Goal: Task Accomplishment & Management: Use online tool/utility

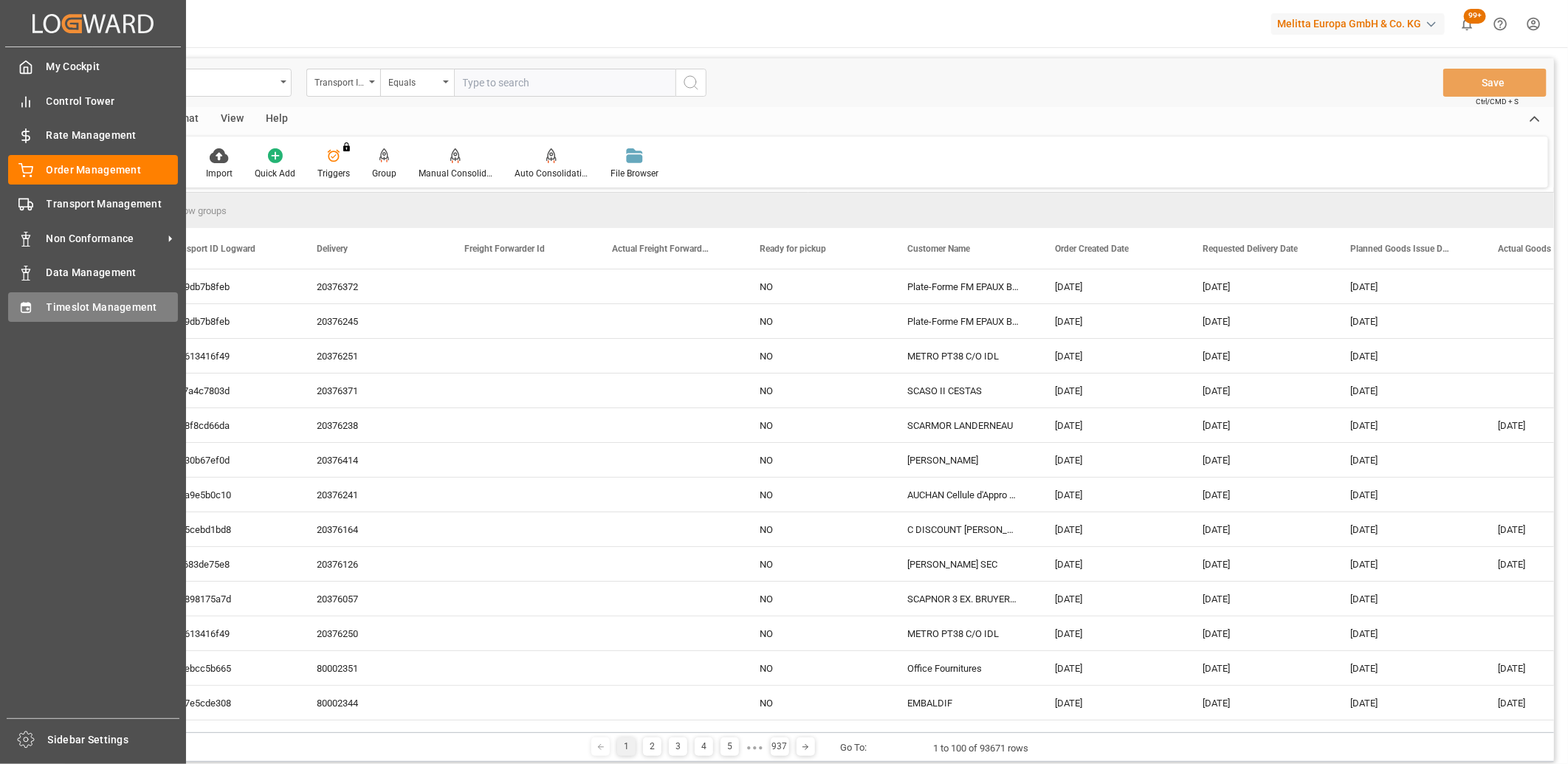
click at [17, 319] on div "Timeslot Management Timeslot Management" at bounding box center [93, 306] width 169 height 29
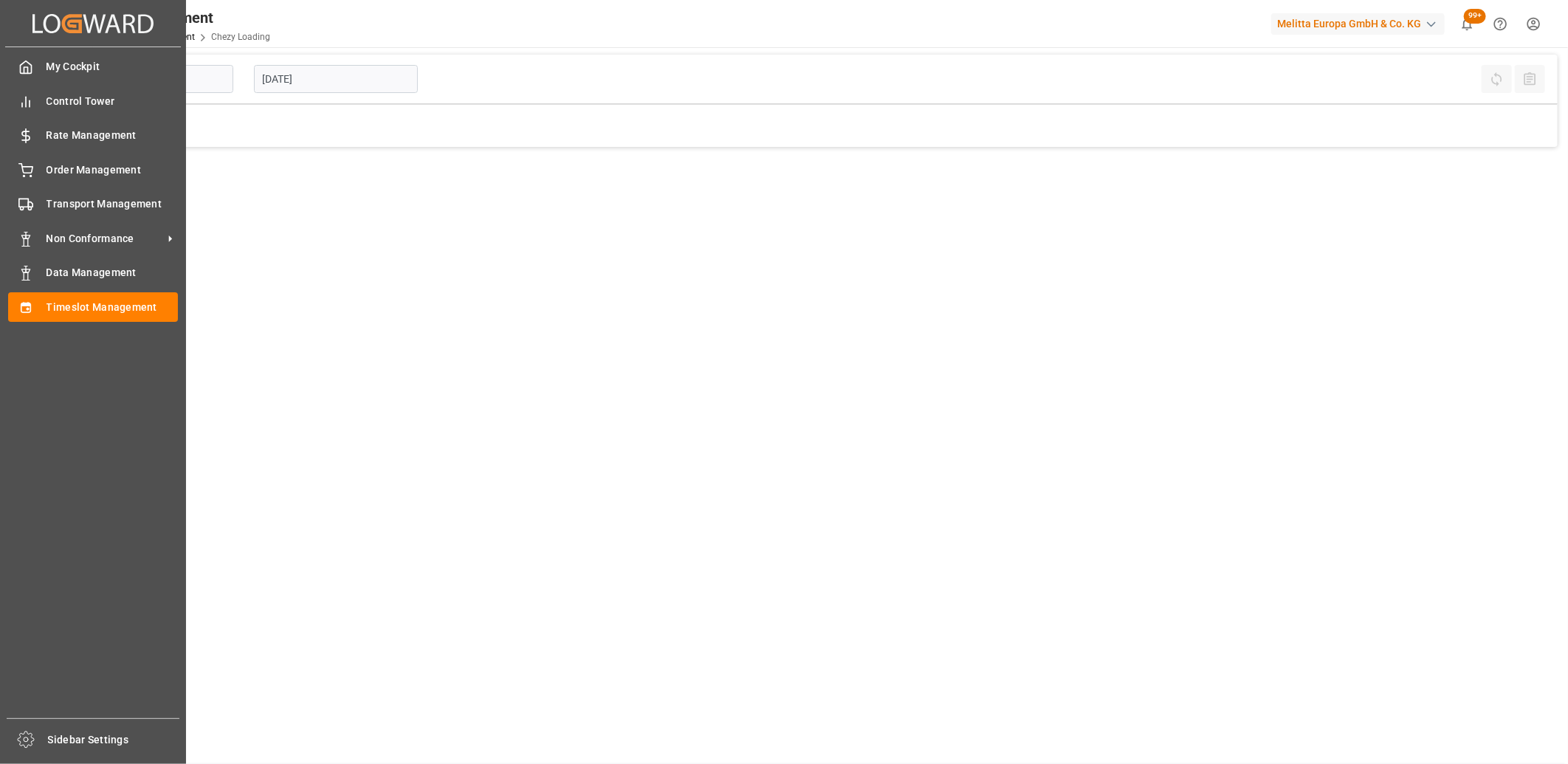
type input "Chezy Loading"
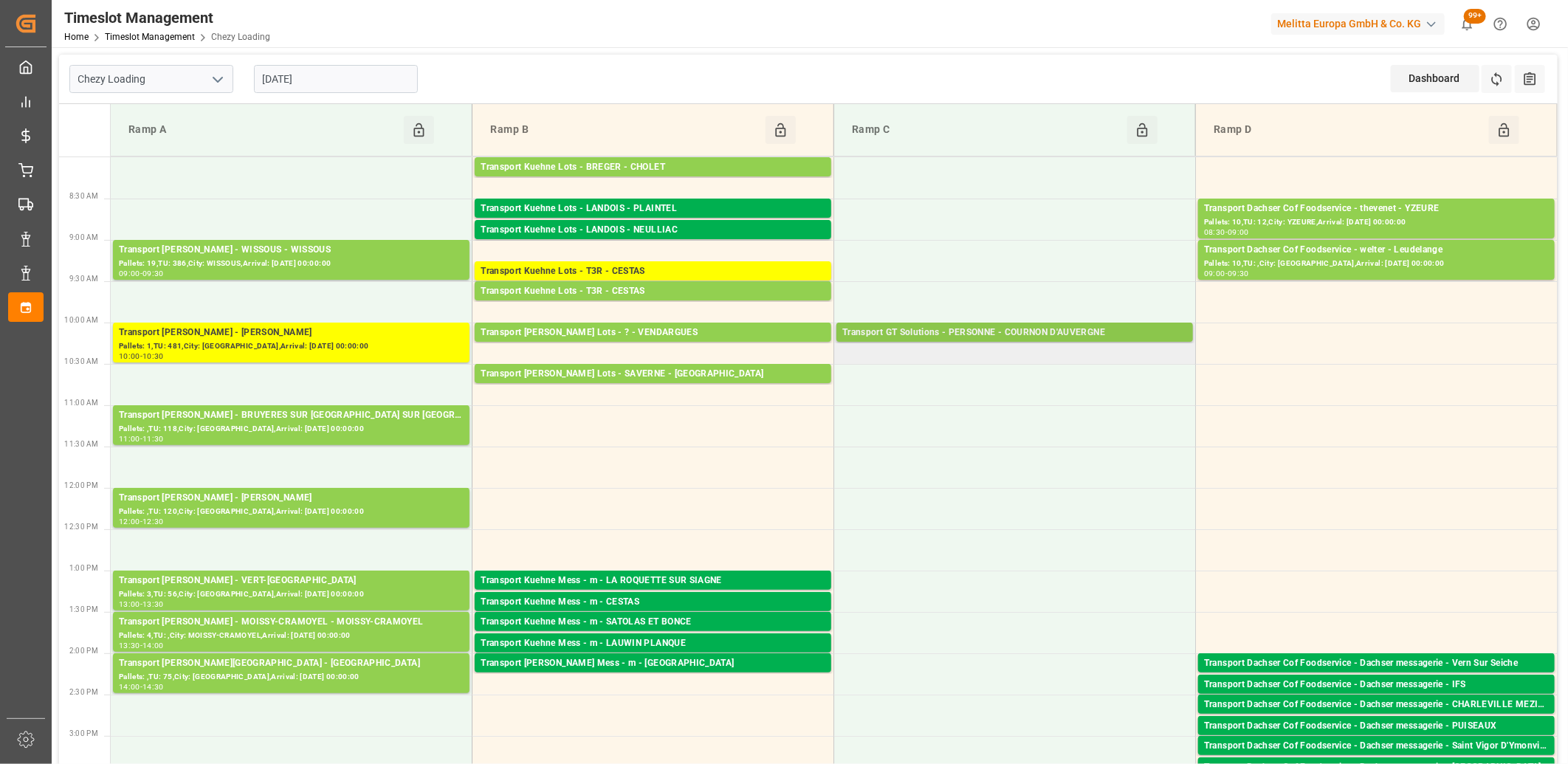
click at [1007, 333] on div "Transport GT Solutions - PERSONNE - COURNON D'AUVERGNE" at bounding box center [1015, 332] width 344 height 15
click at [1088, 333] on div "Transport GT Solutions - PERSONNE - COURNON D'AUVERGNE" at bounding box center [1015, 332] width 344 height 15
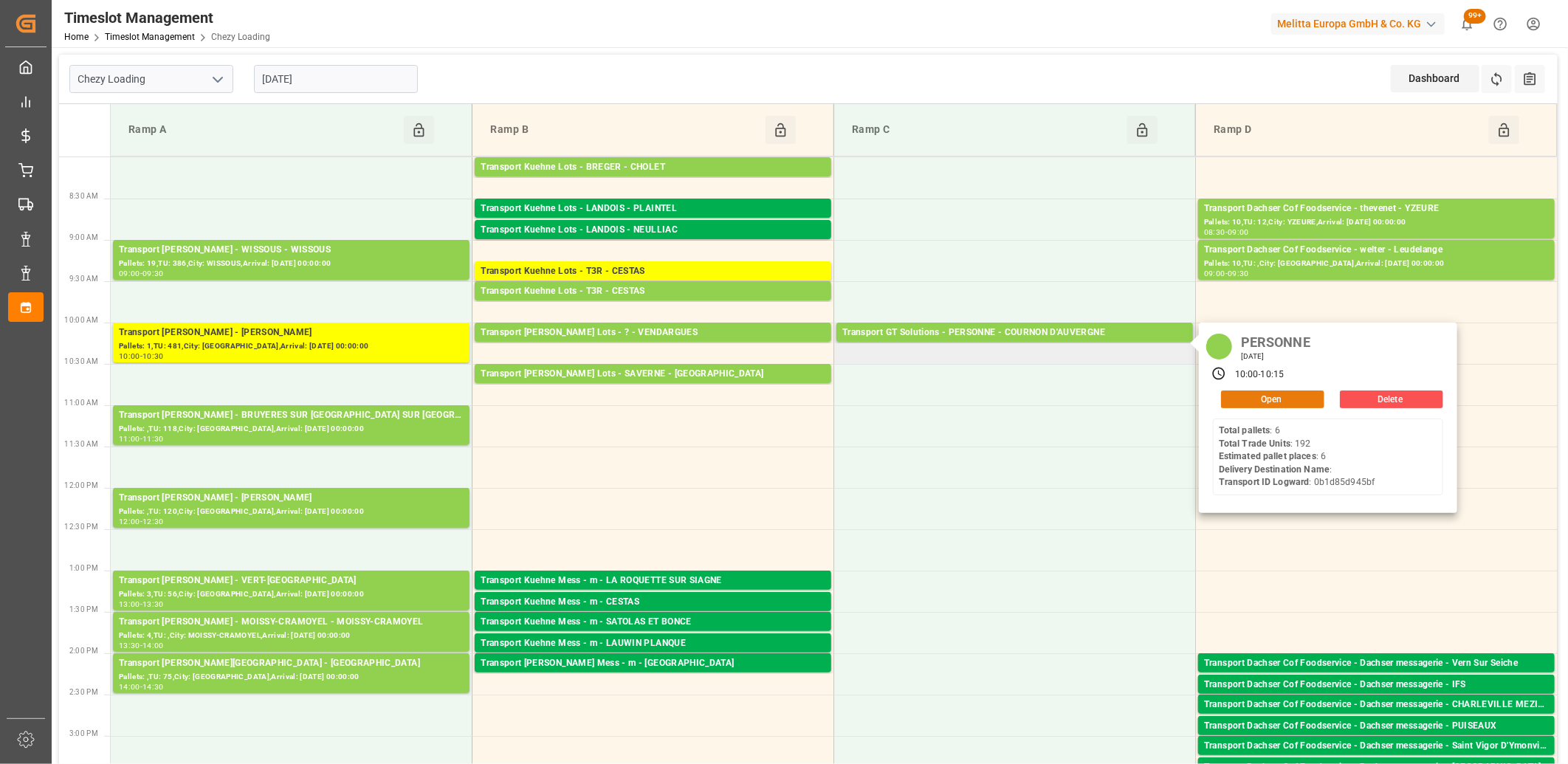
click at [1223, 396] on button "Open" at bounding box center [1272, 399] width 103 height 17
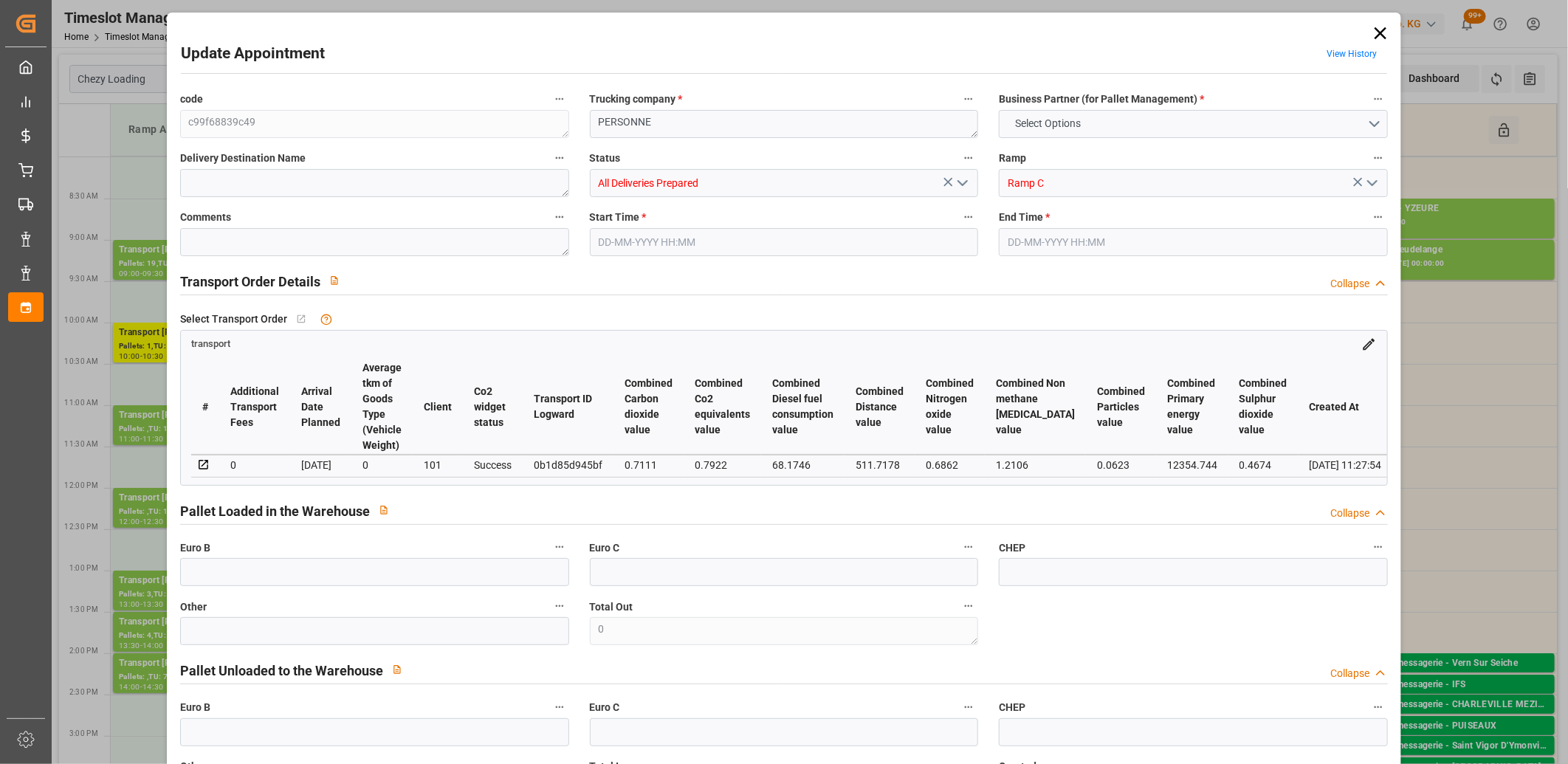
type input "6"
type input "280"
type input "0"
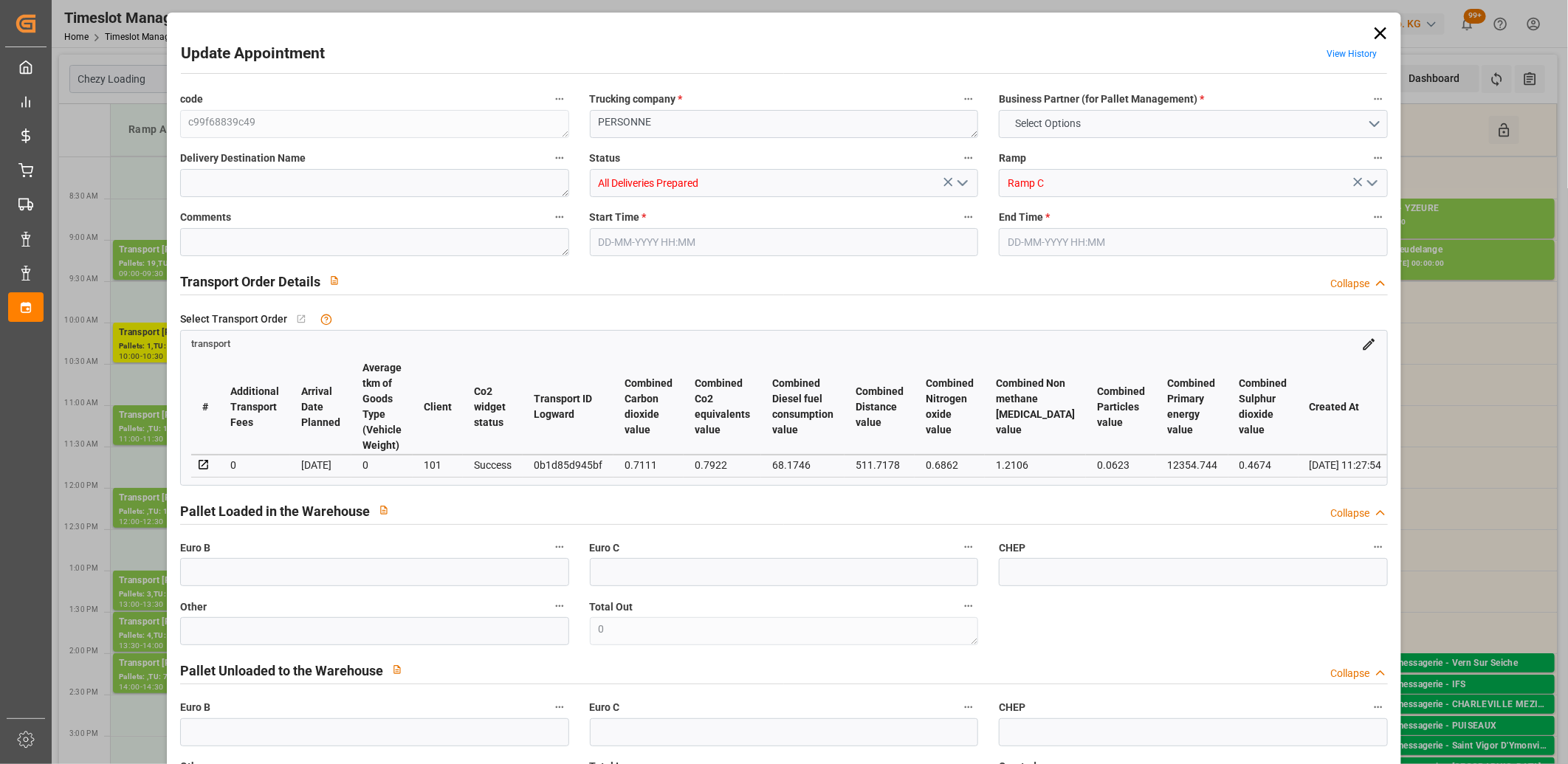
type input "268.66"
type input "-11.34"
type input "7"
type input "2438.394"
type input "2976"
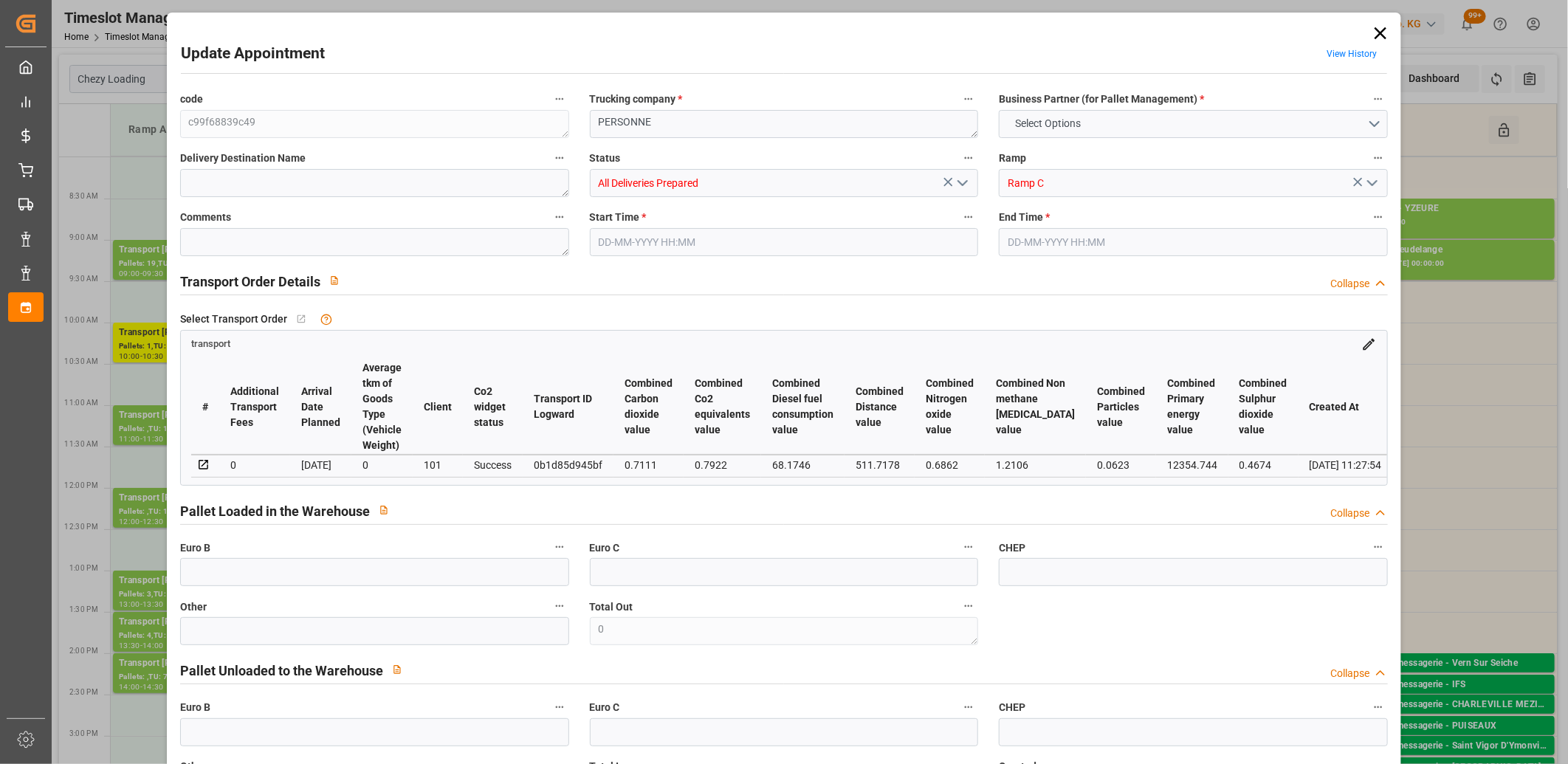
type input "7327.14"
type input "63"
type input "6"
type input "192"
type input "7"
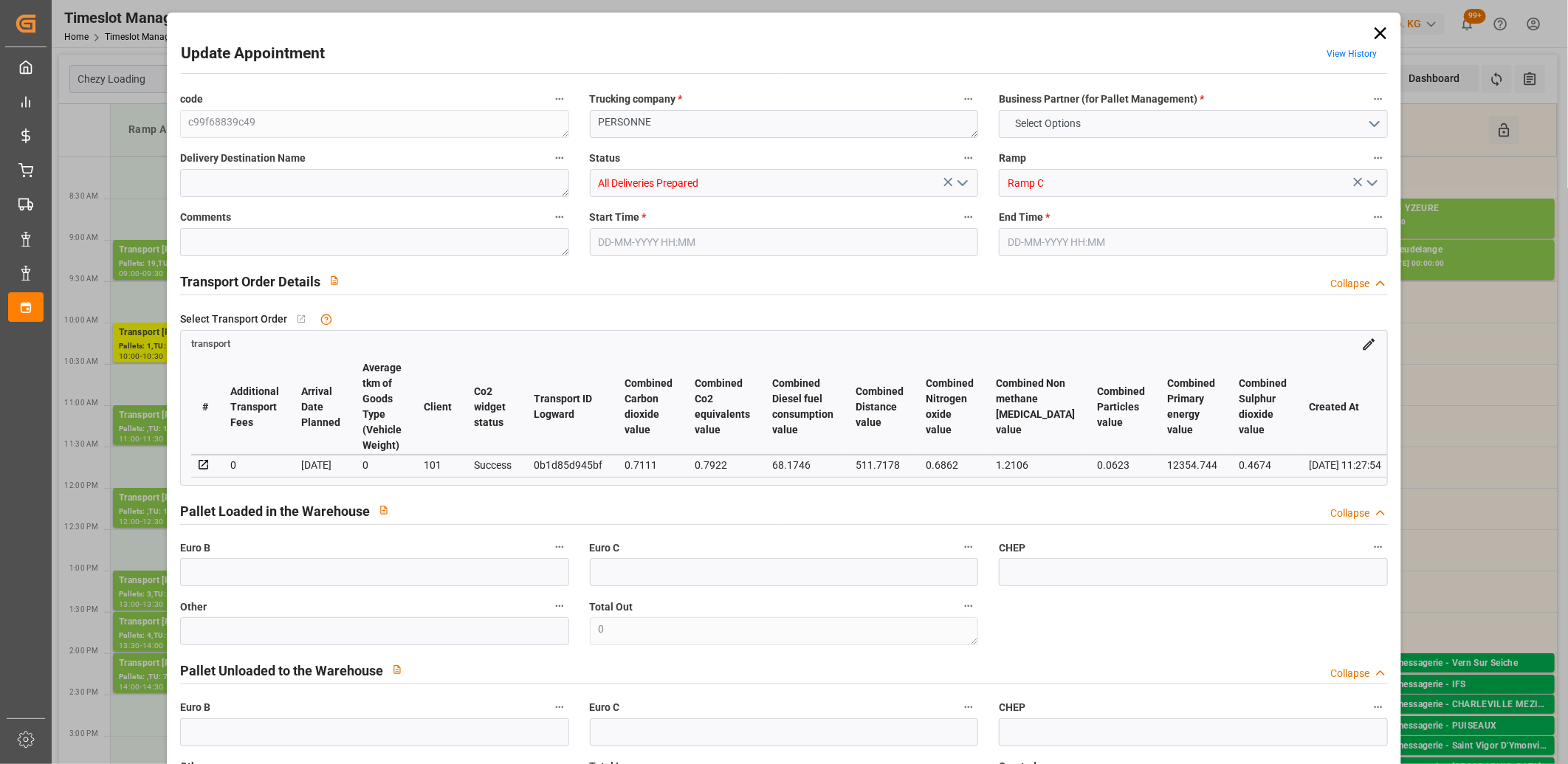
type input "101"
type input "2654.064"
type input "0"
type input "4710.8598"
type input "0"
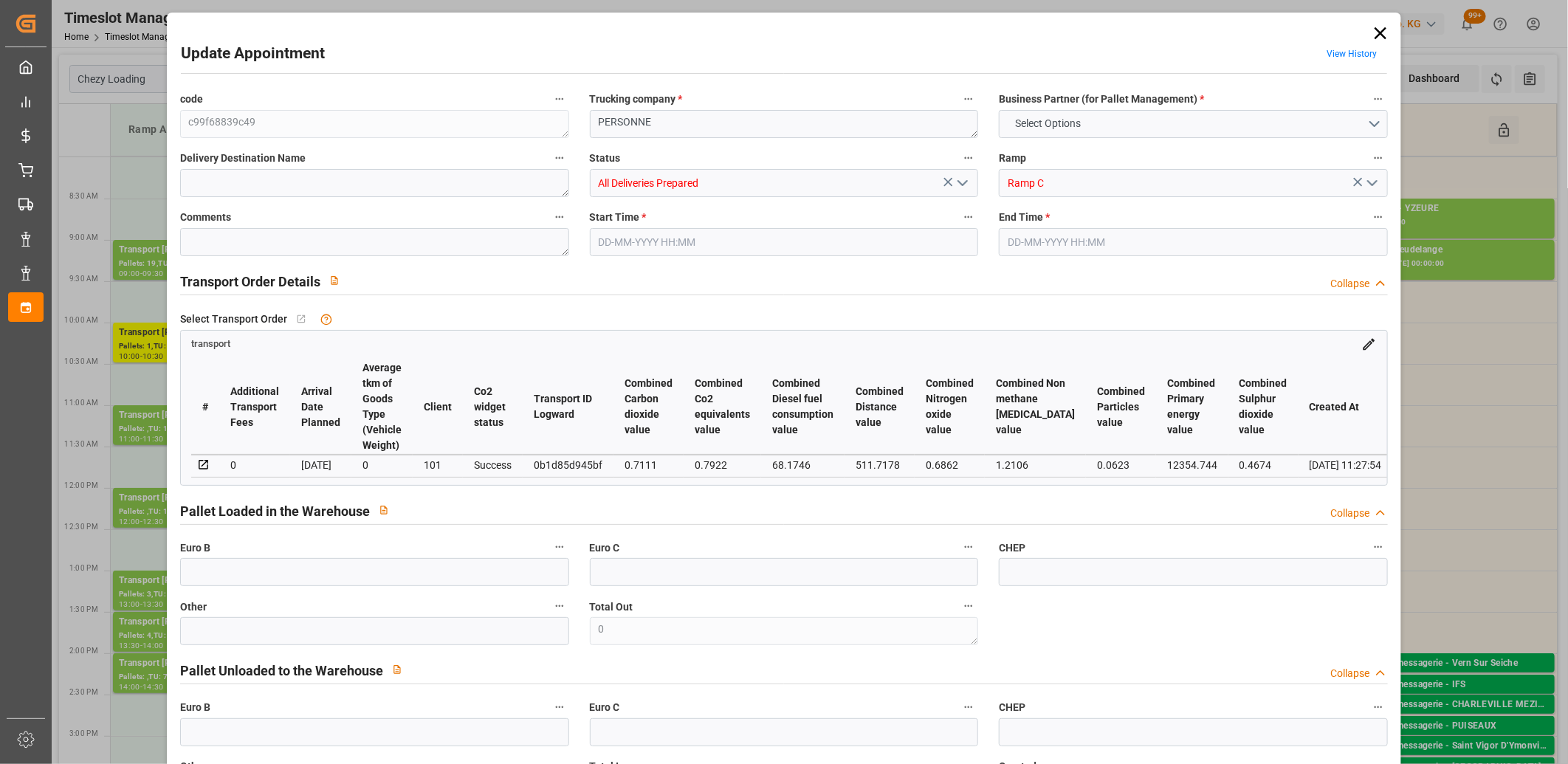
type input "0"
type input "21"
type input "35"
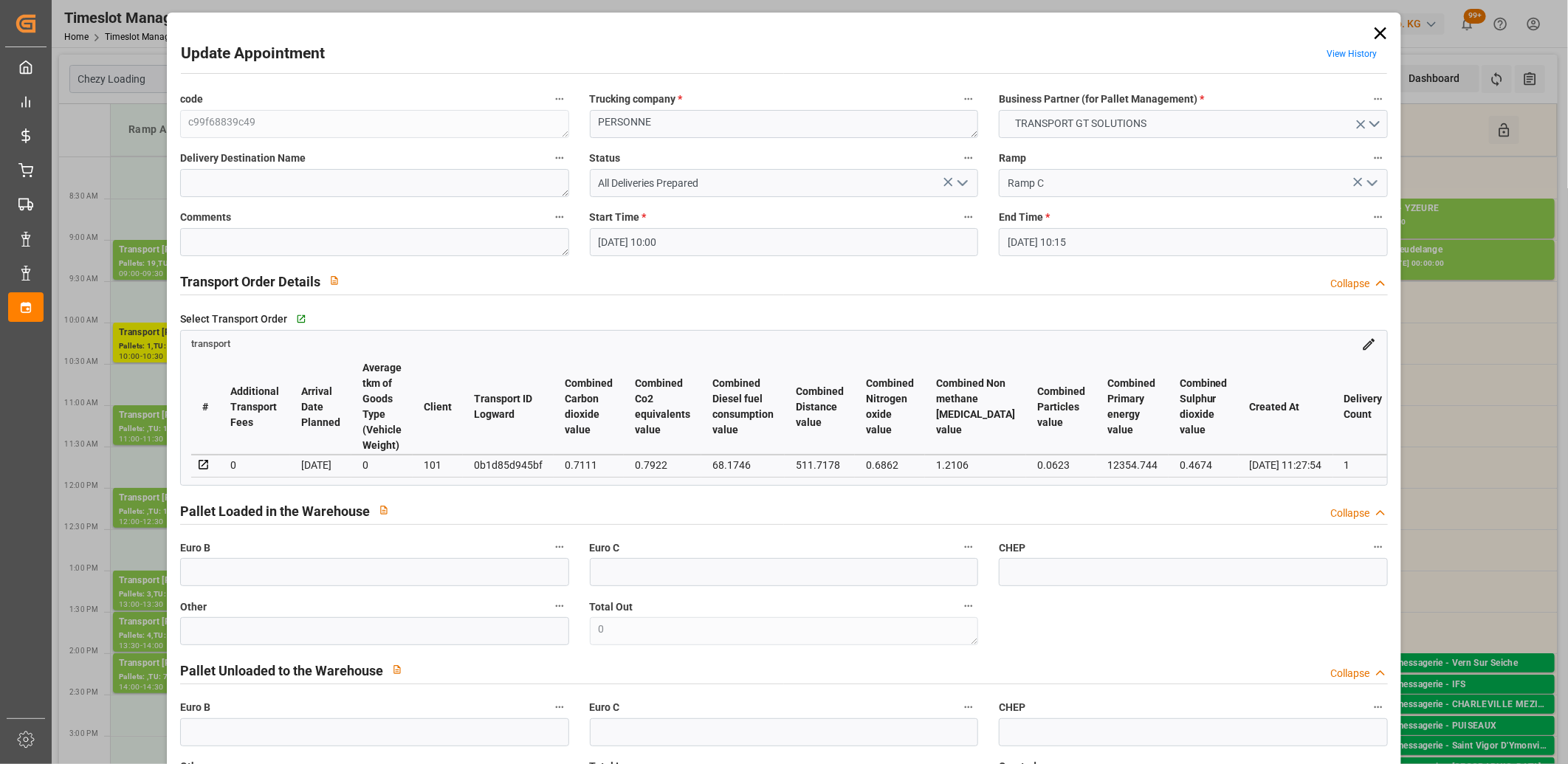
type input "[DATE] 10:00"
type input "[DATE] 10:15"
type input "[DATE] 12:45"
type input "[DATE] 11:27"
type input "[DATE]"
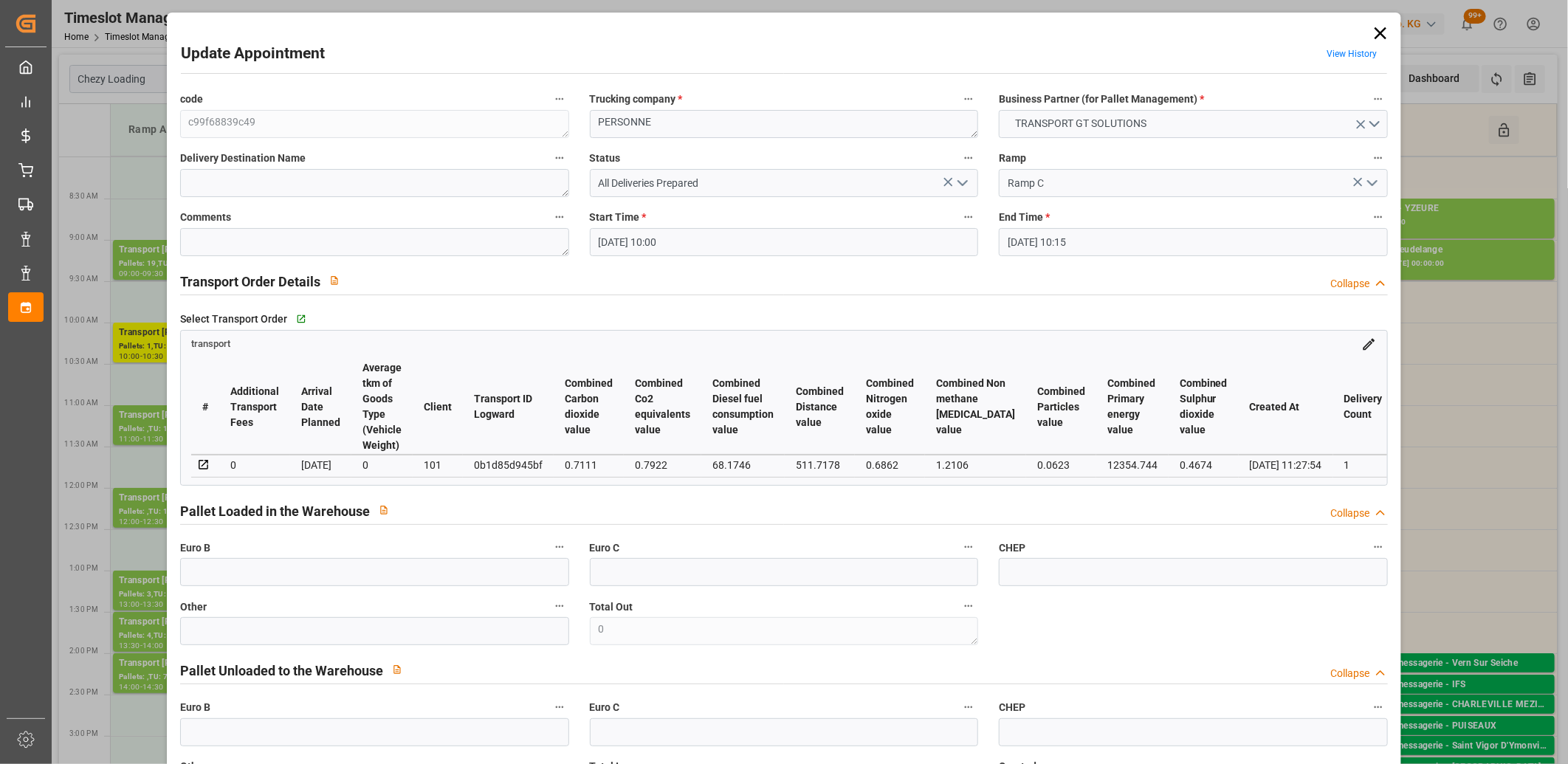
type input "[DATE]"
click at [1382, 34] on icon at bounding box center [1380, 33] width 20 height 20
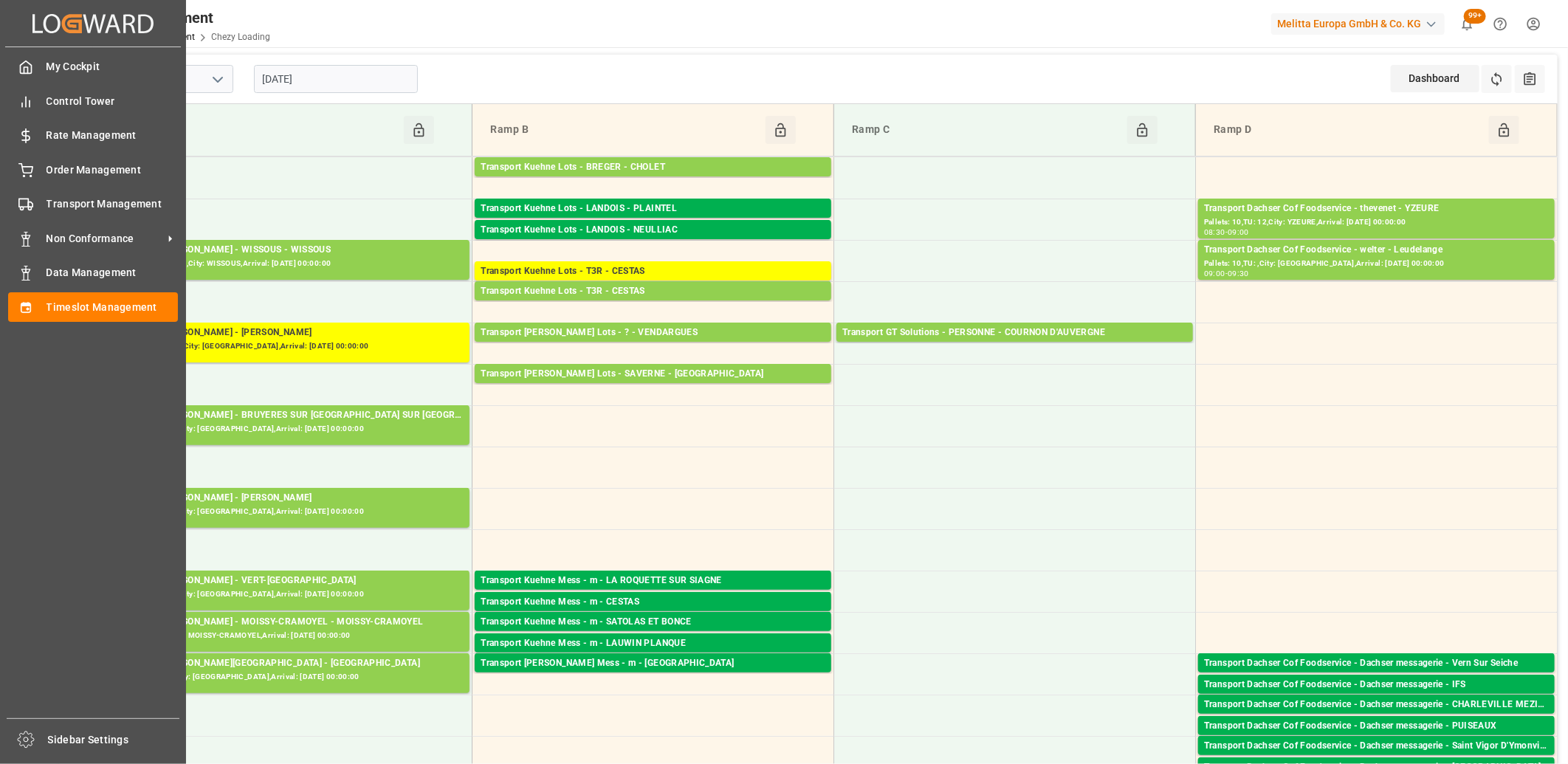
click at [35, 183] on div "My Cockpit My Cockpit Control Tower Control Tower Rate Management Rate Manageme…" at bounding box center [93, 382] width 176 height 671
click at [35, 179] on div "Order Management Order Management" at bounding box center [93, 168] width 169 height 29
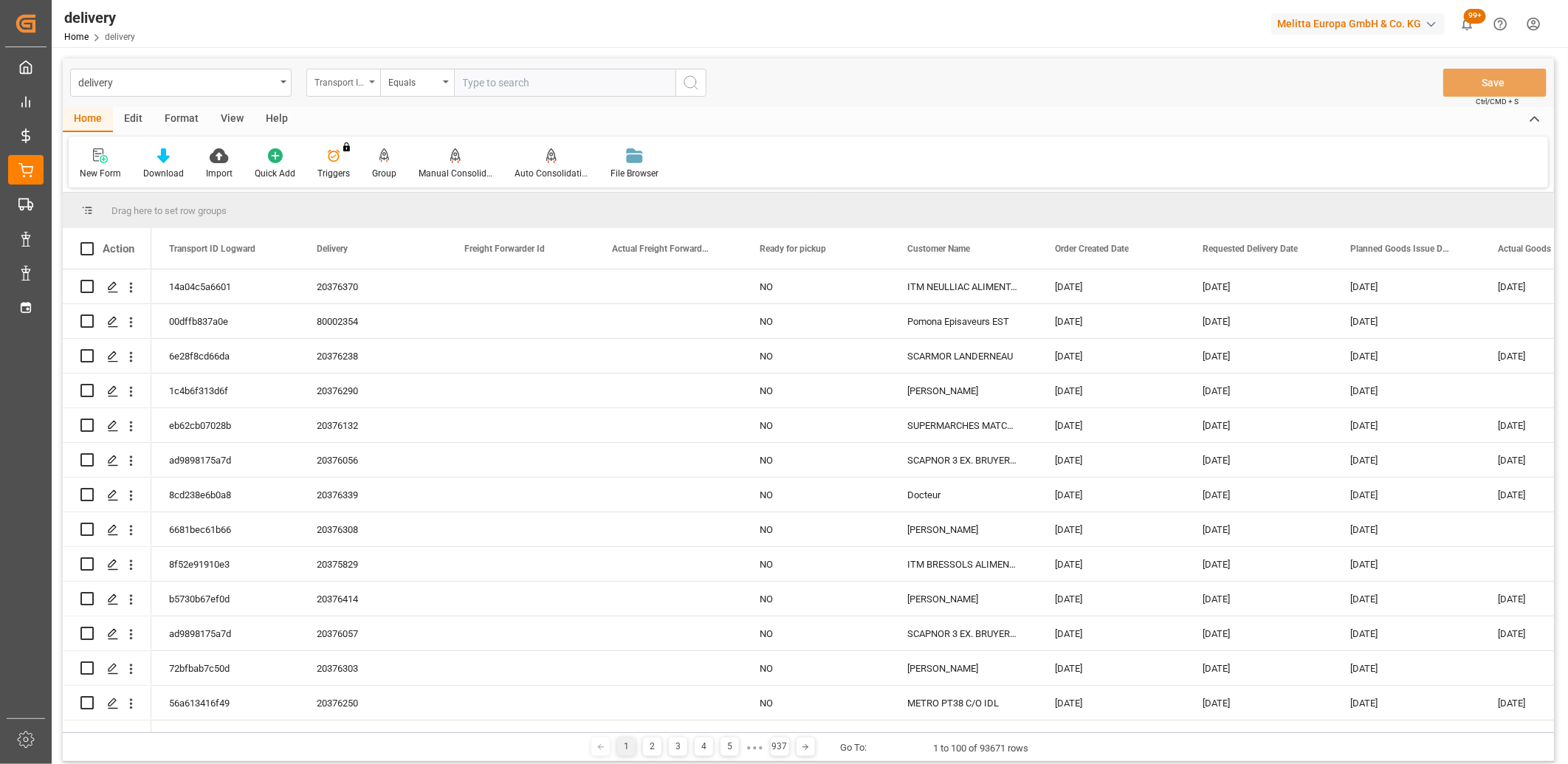
click at [347, 87] on div "Transport ID Logward" at bounding box center [339, 81] width 51 height 17
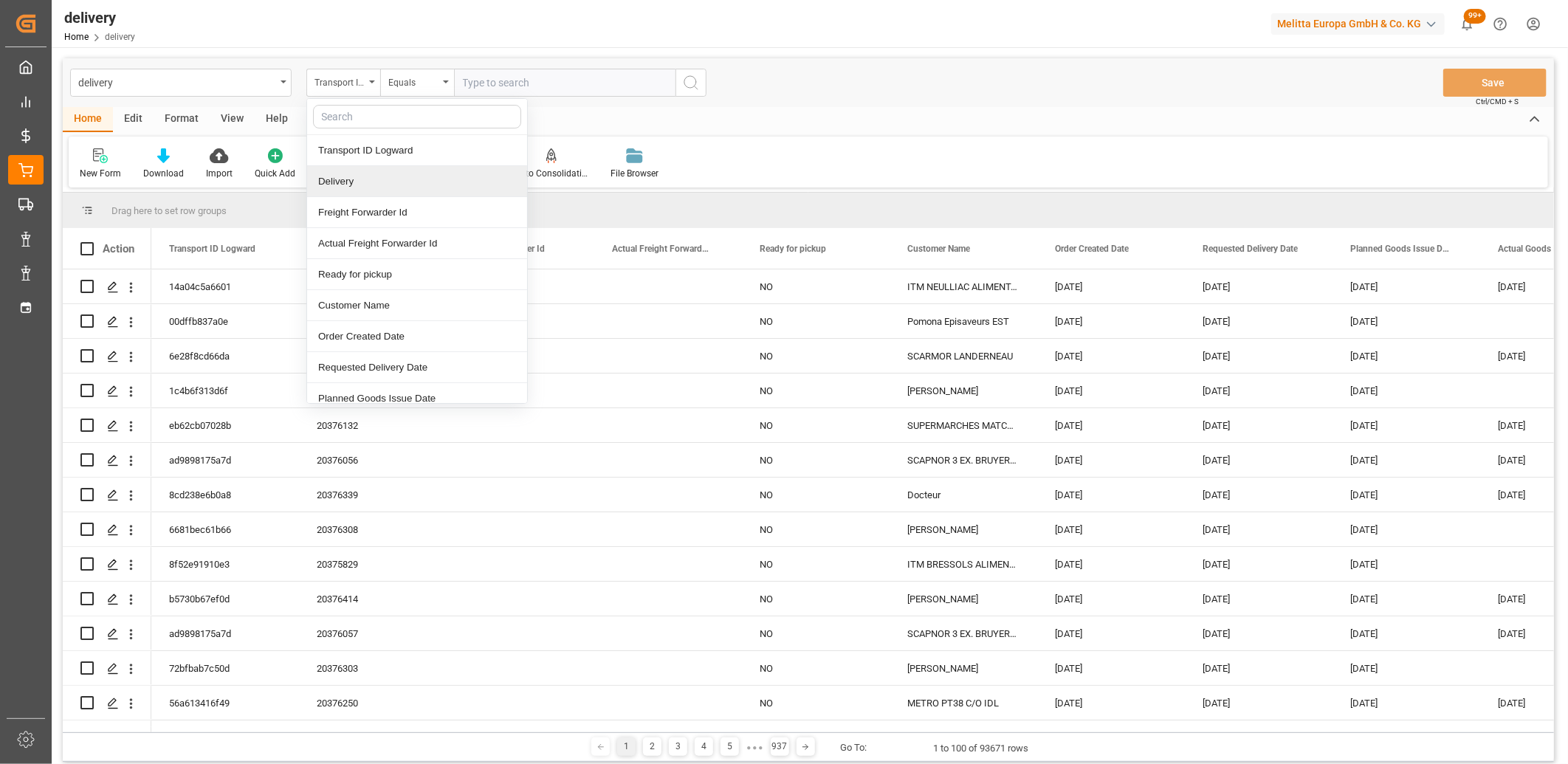
click at [350, 179] on div "Delivery" at bounding box center [416, 181] width 220 height 31
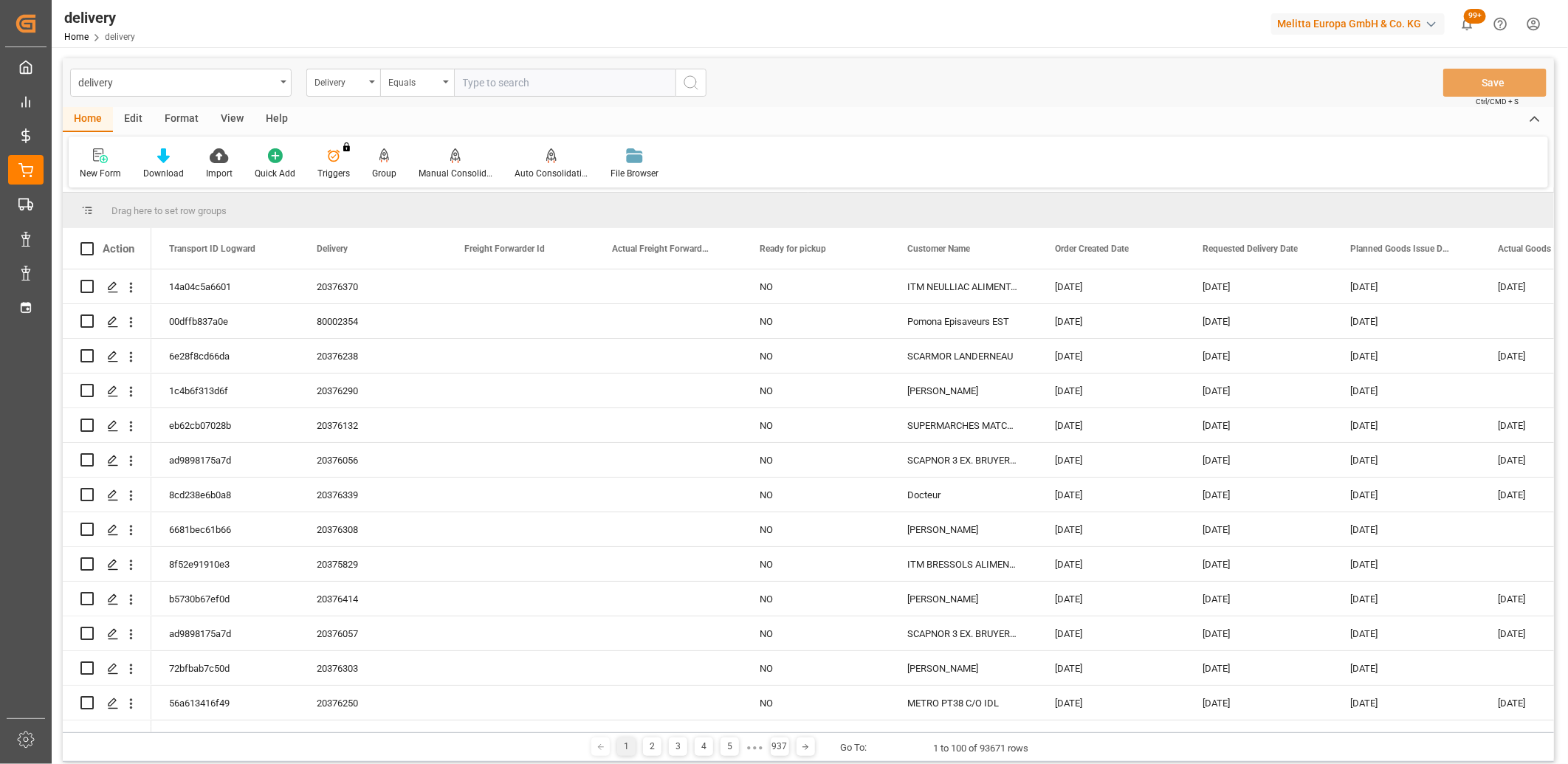
click at [511, 82] on input "text" at bounding box center [564, 83] width 221 height 28
type input "20376369"
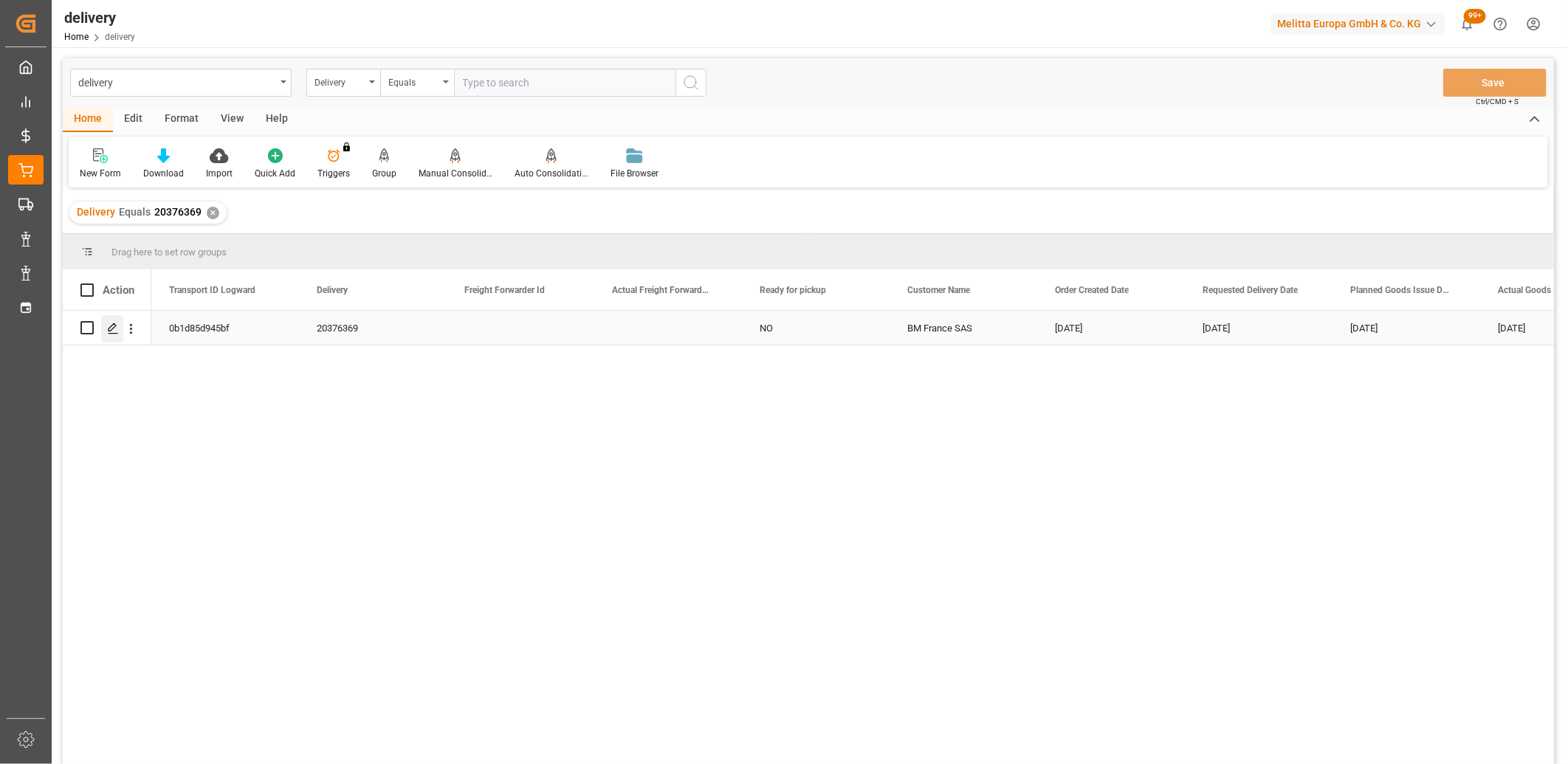
click at [108, 333] on icon "Press SPACE to select this row." at bounding box center [112, 328] width 12 height 12
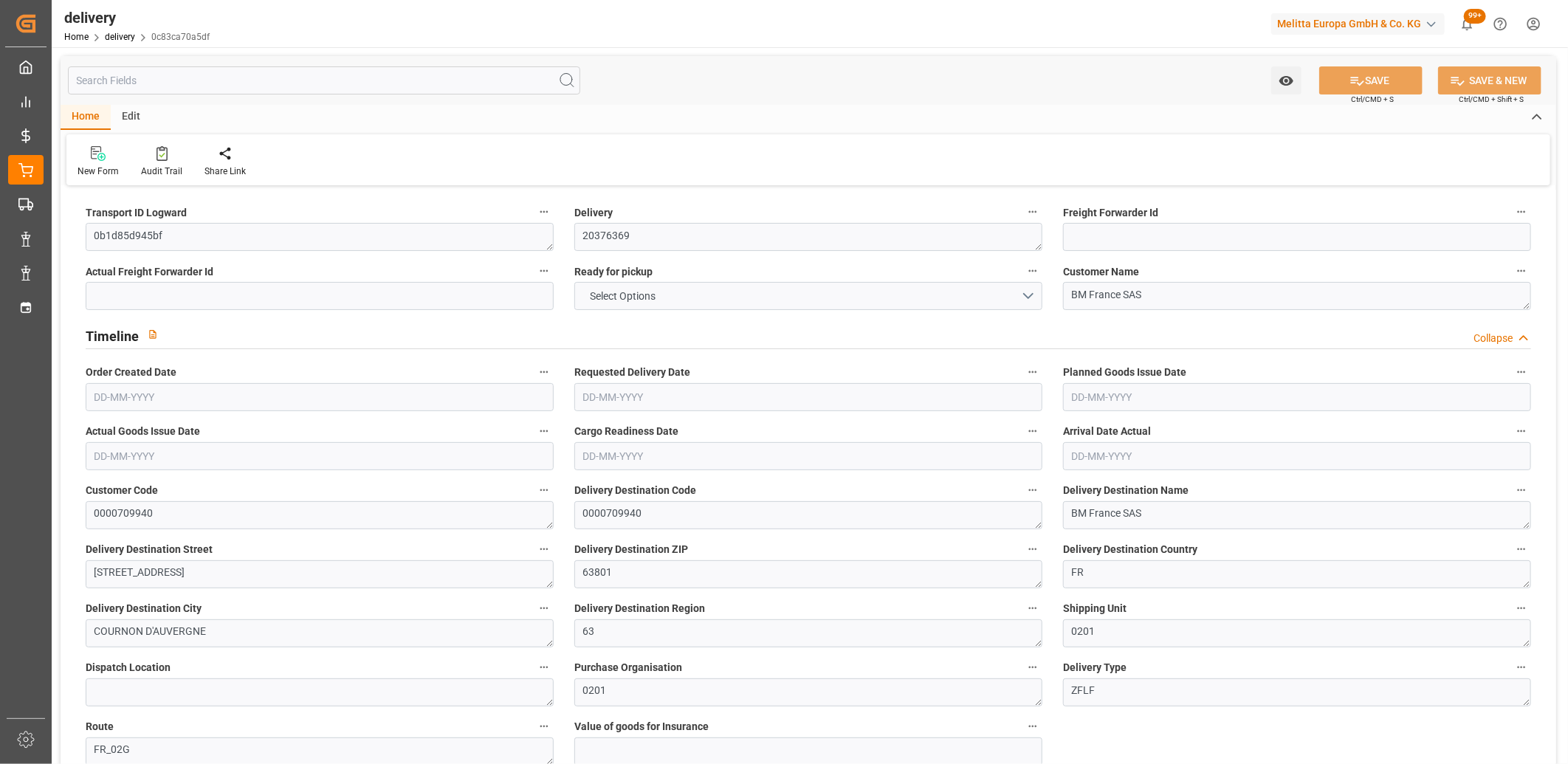
type input "7"
type input "2438.394"
type input "2976"
type input "7327.14"
type input "192"
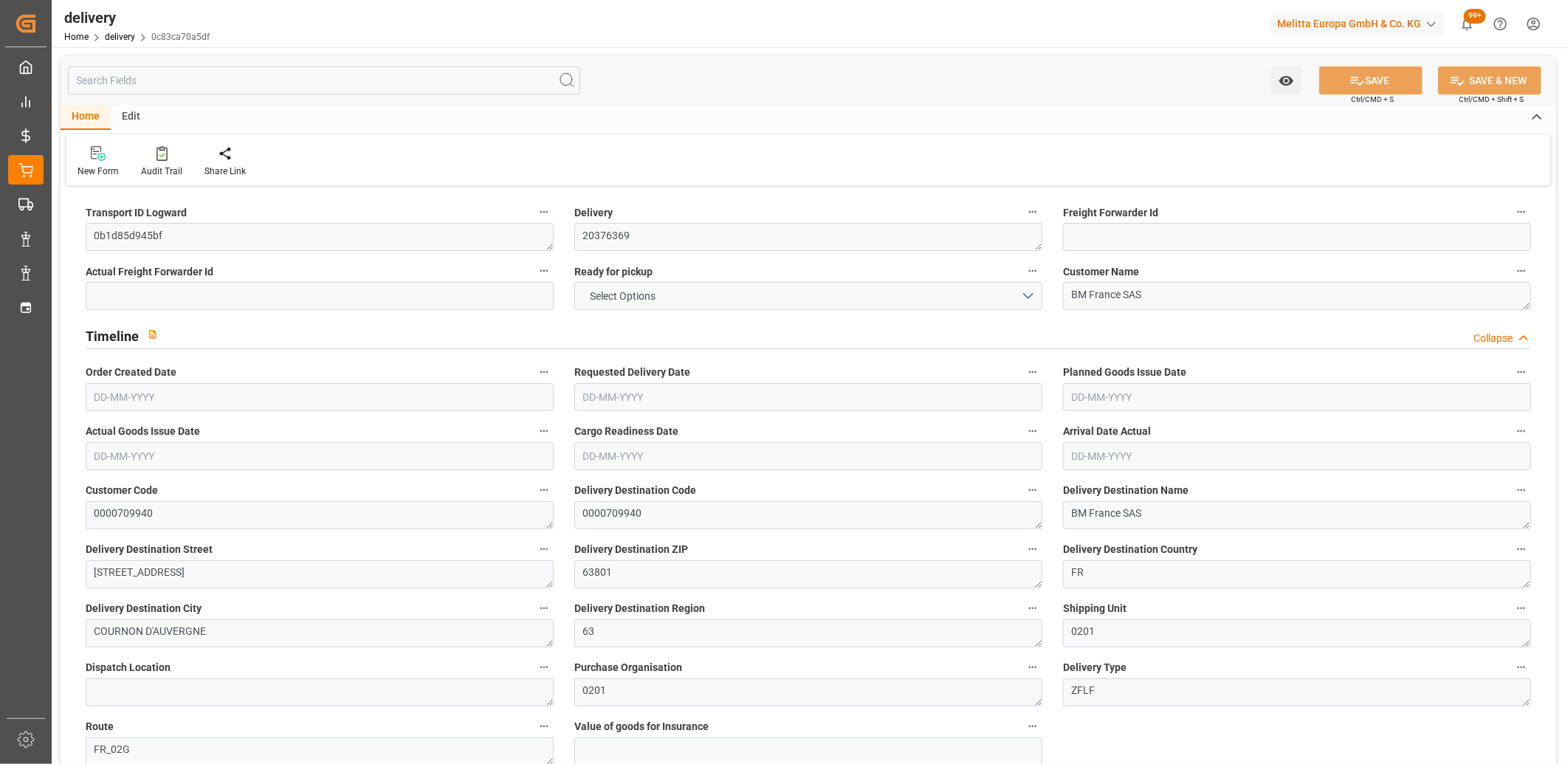
type input "7"
type input "6"
type input "0"
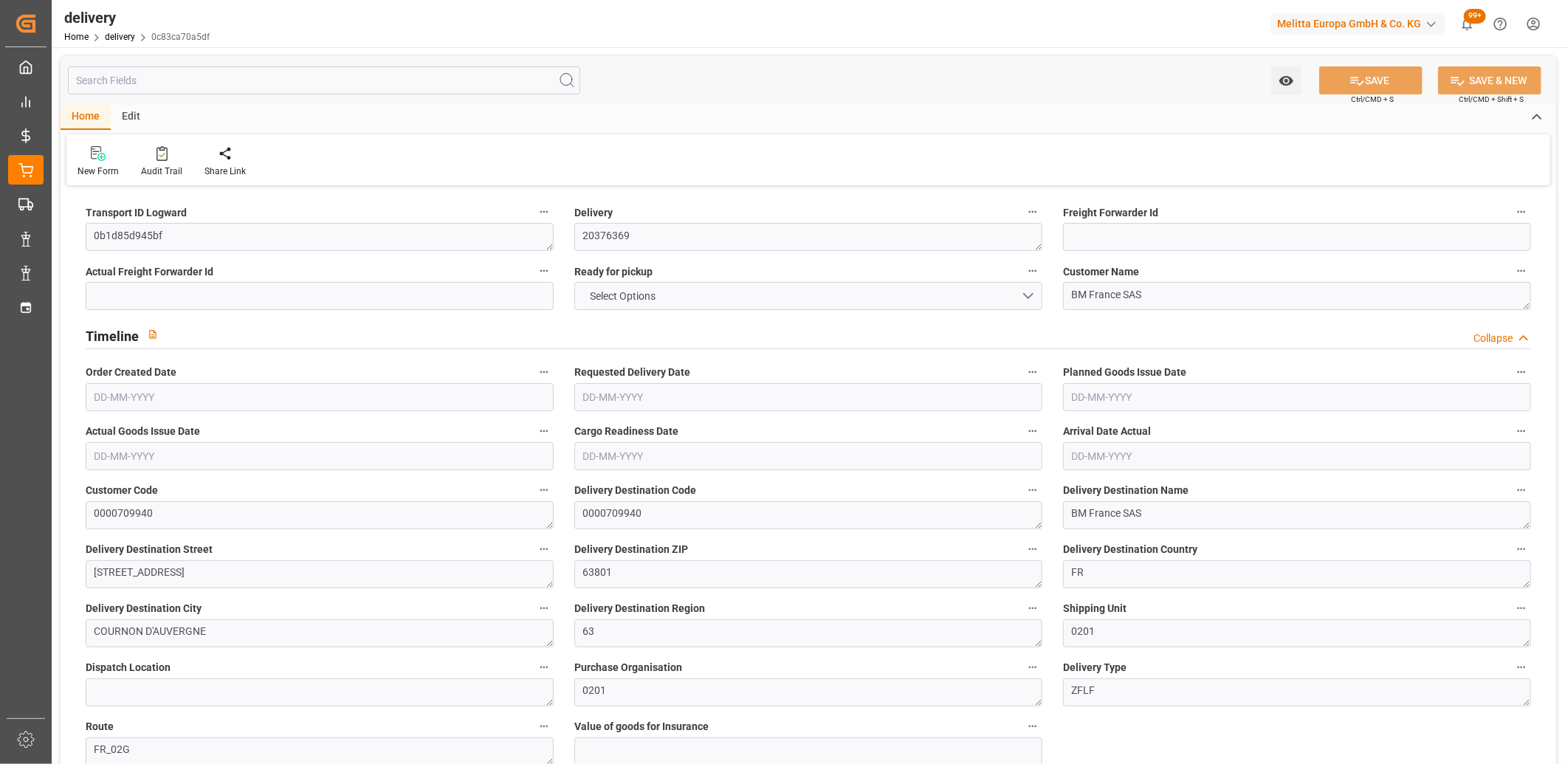
type input "-11.34"
type input "280"
type input "268.66"
type input "14.7"
type input "69.12"
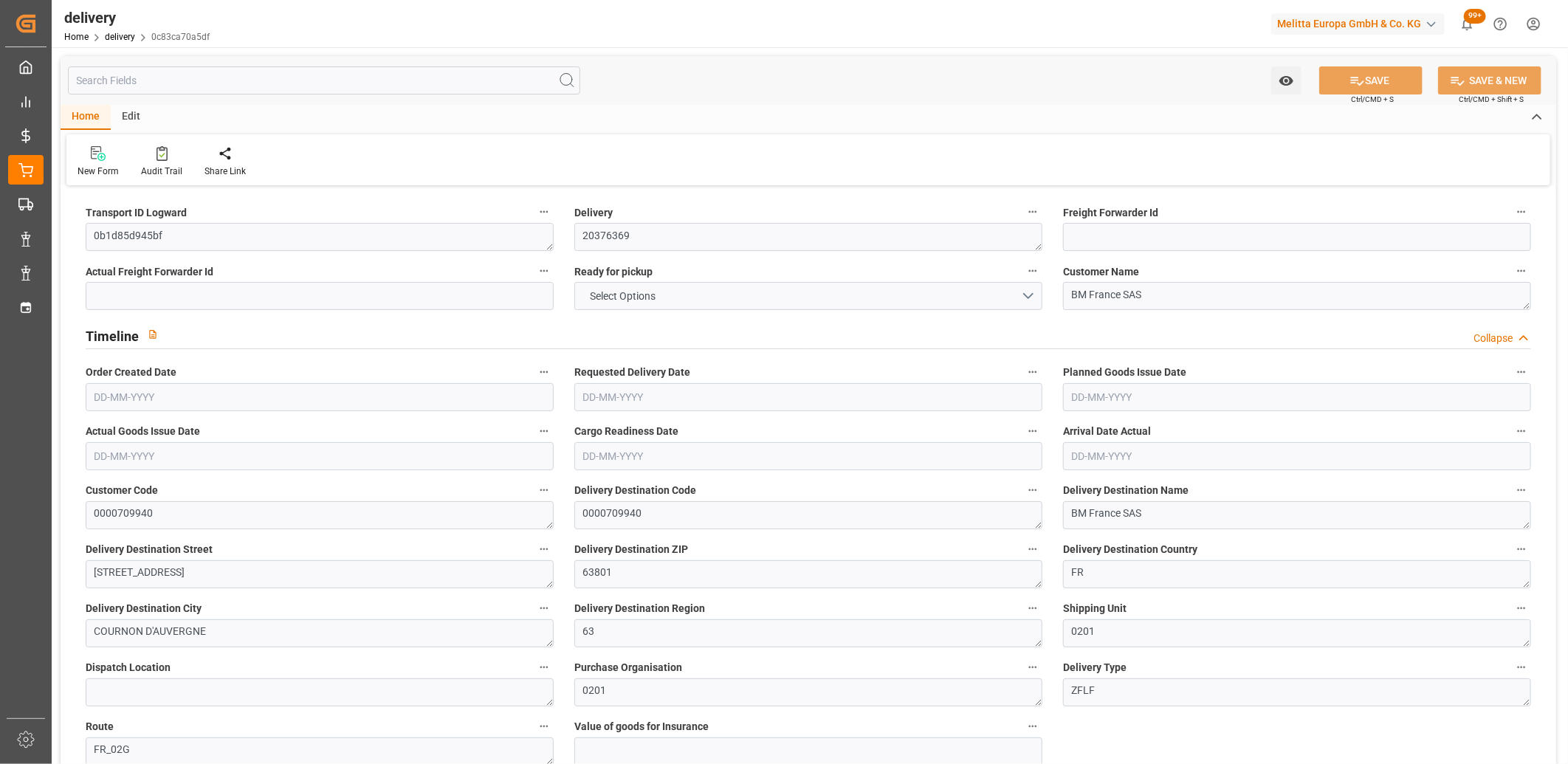
type input "1.5"
type input "1.3"
type input "0"
type input "10.5"
type input "2654.064"
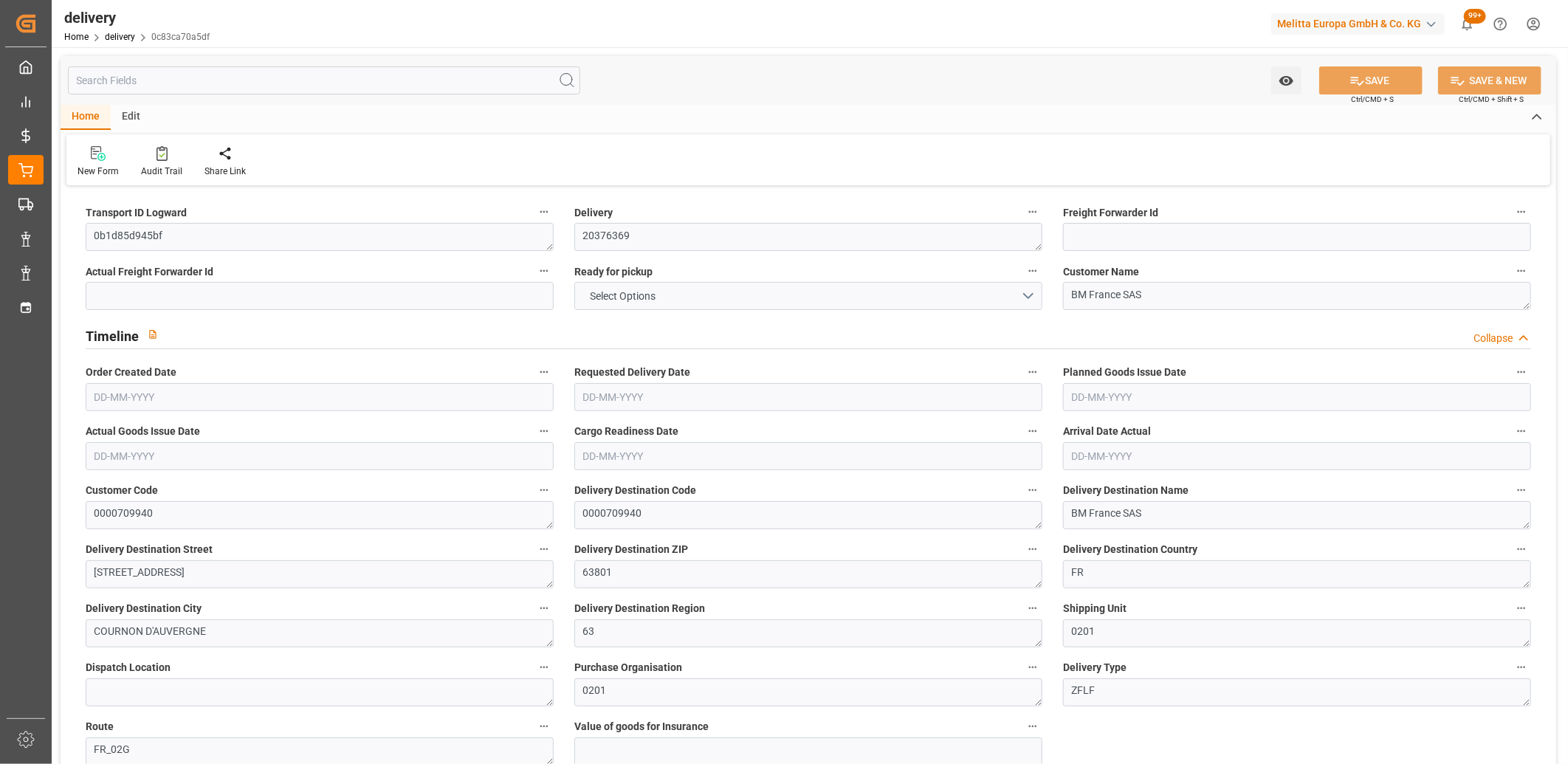
type input "101"
type input "12354.744"
type input "0.7922"
type input "0"
type input "[DATE]"
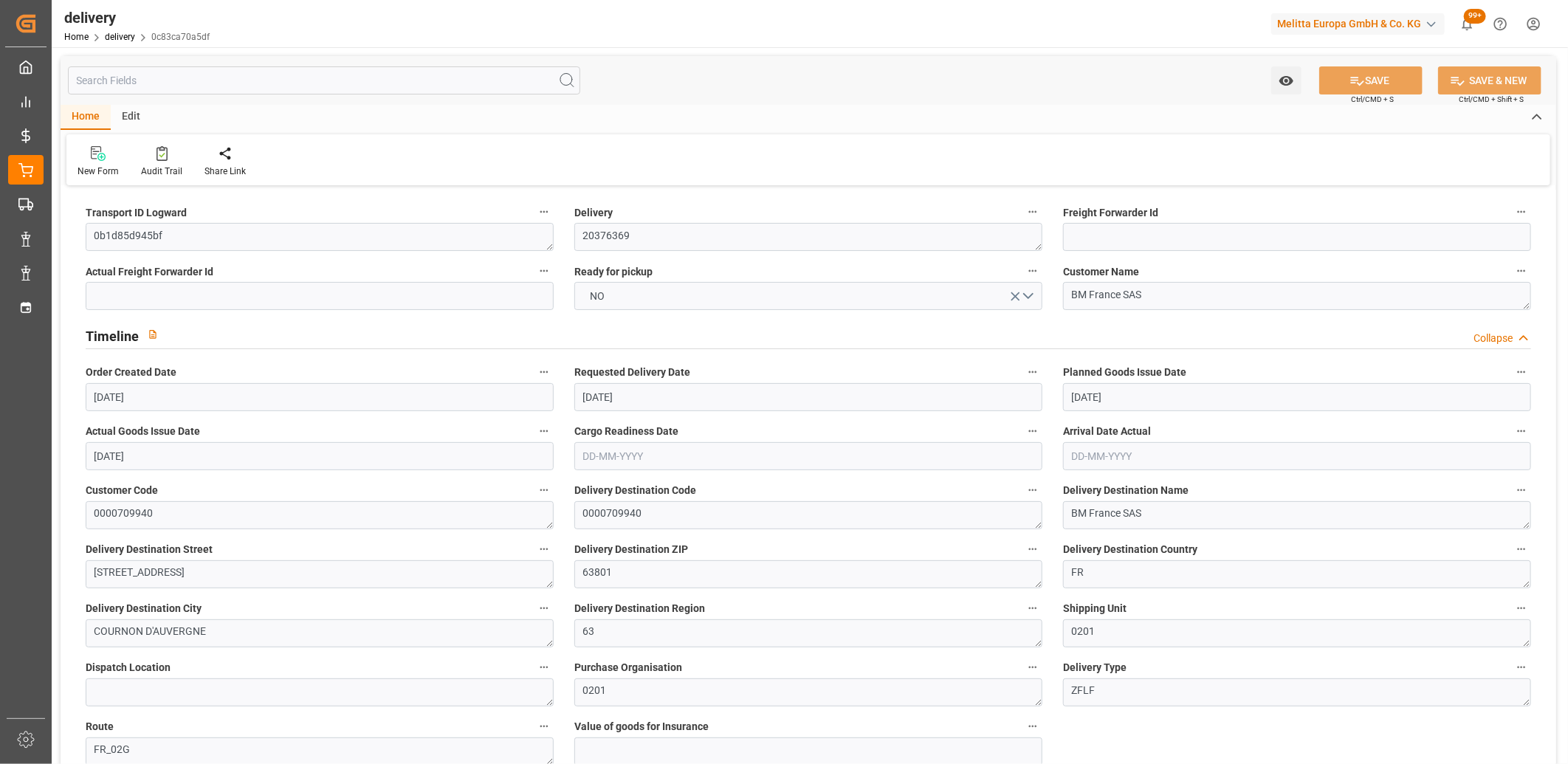
type input "[DATE]"
type input "[DATE] 11:01"
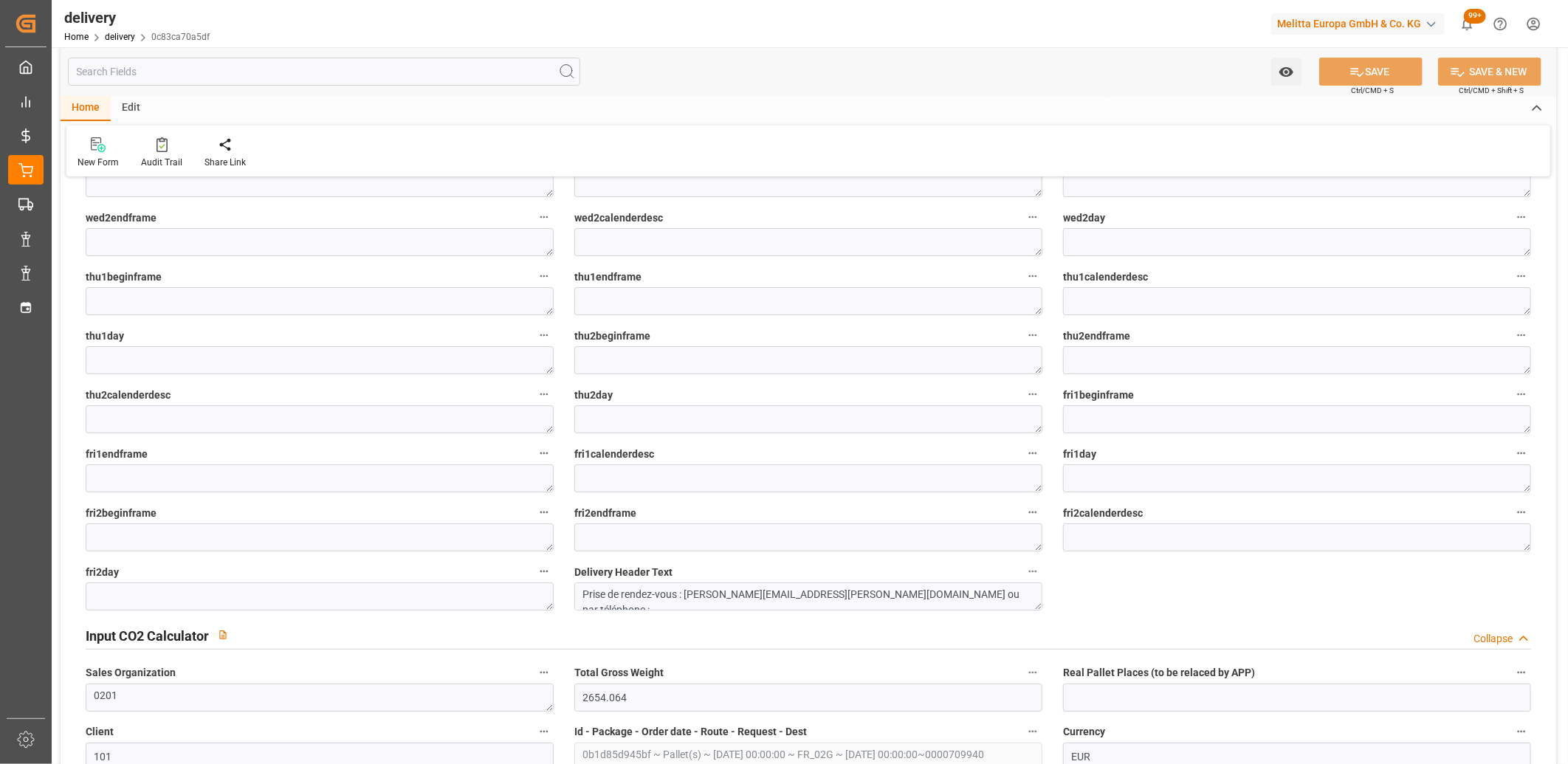
scroll to position [3361, 0]
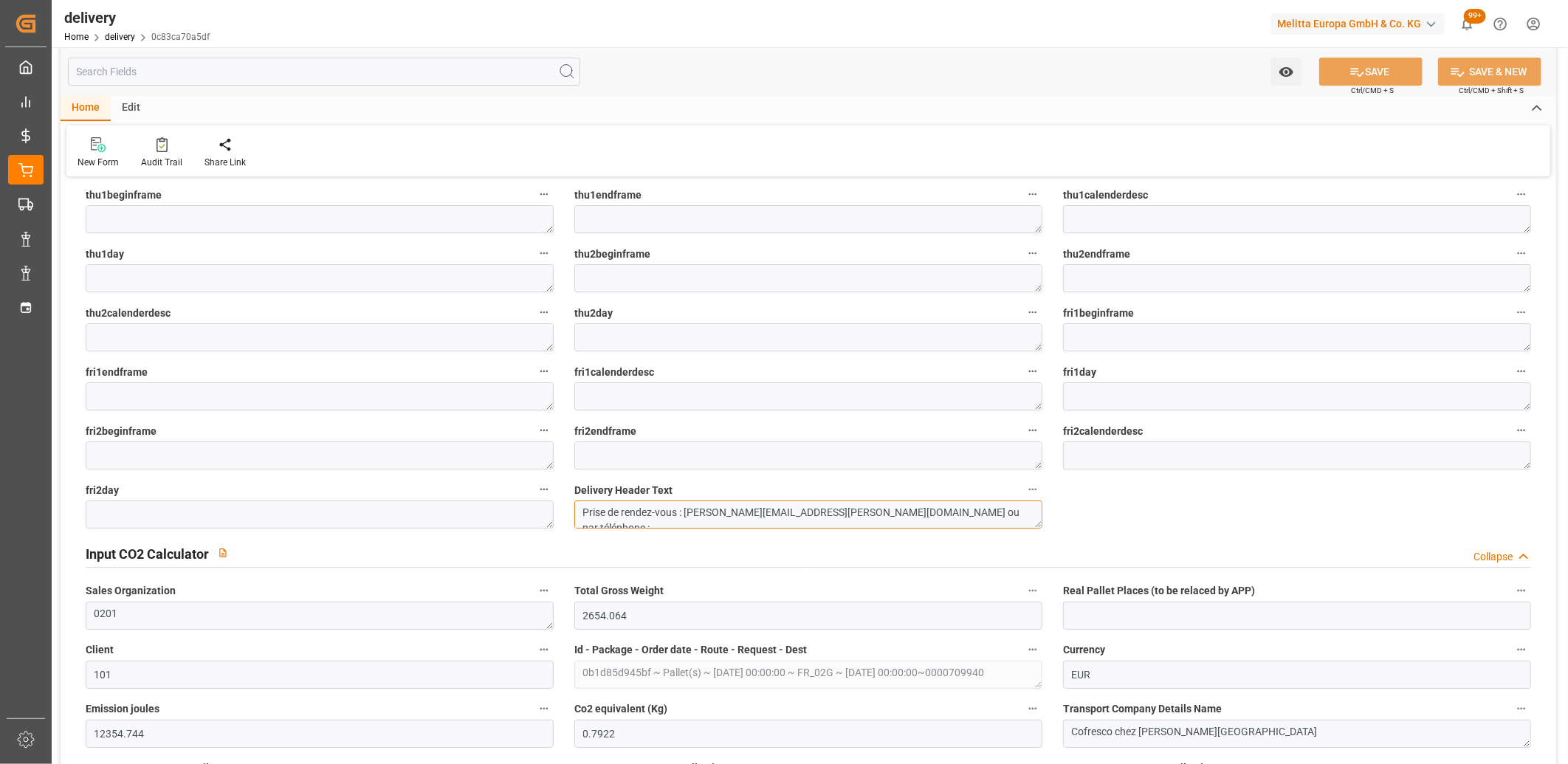
drag, startPoint x: 821, startPoint y: 513, endPoint x: 687, endPoint y: 515, distance: 134.0
click at [687, 515] on textarea "Prise de rendez-vous : [PERSON_NAME][EMAIL_ADDRESS][PERSON_NAME][DOMAIN_NAME] o…" at bounding box center [808, 514] width 468 height 28
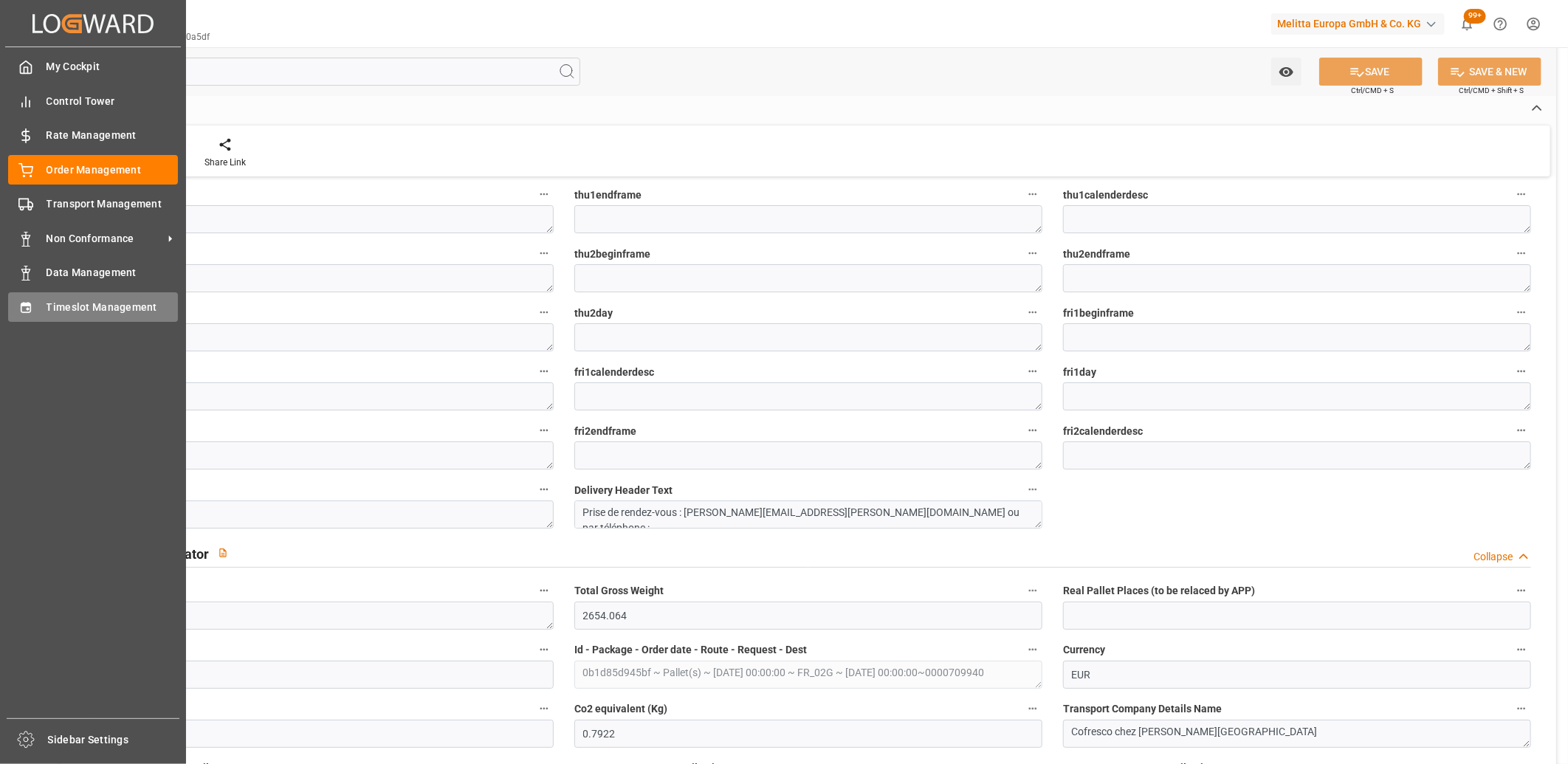
click at [29, 307] on icon at bounding box center [26, 307] width 15 height 15
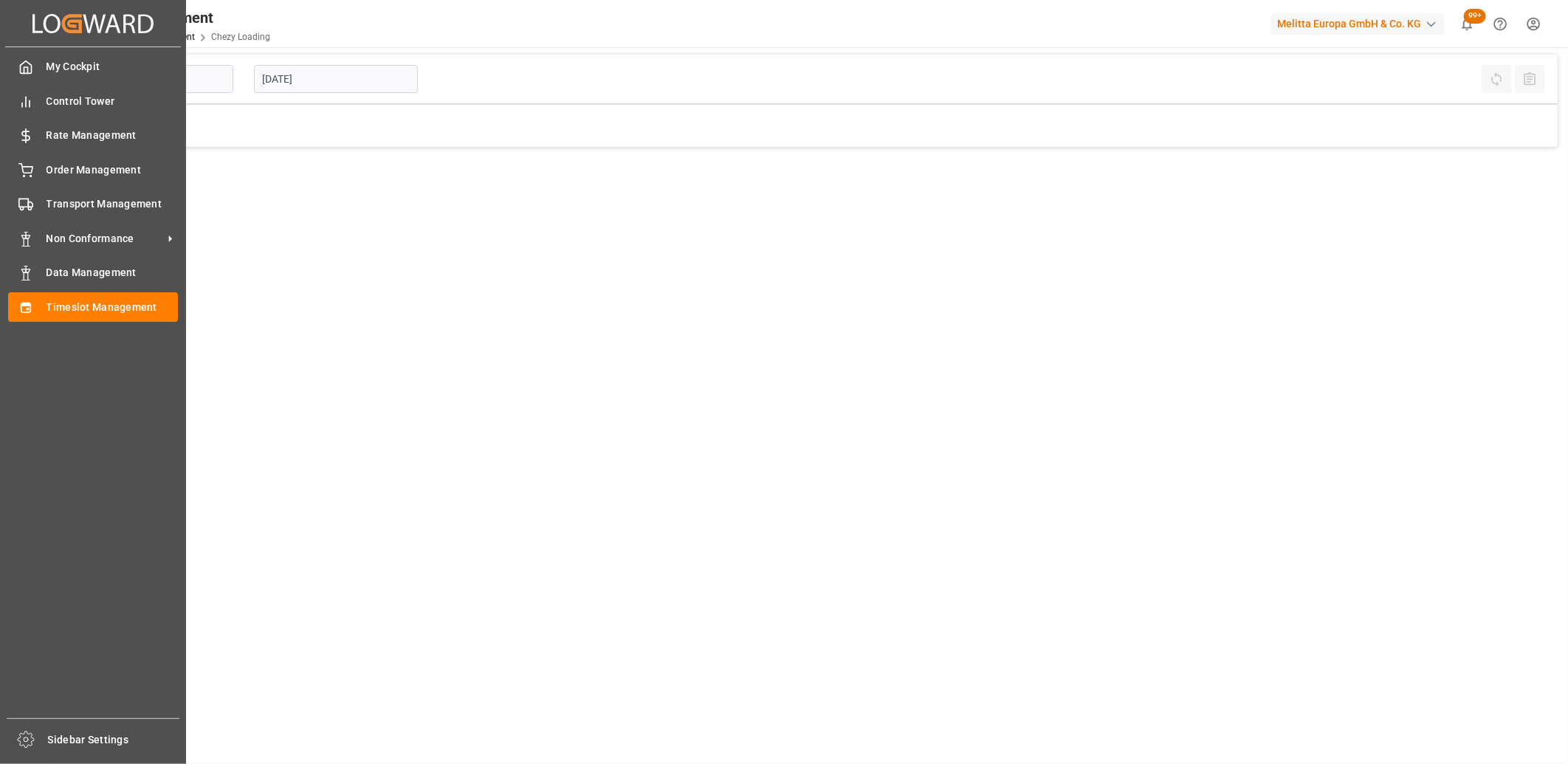
type input "Chezy Loading"
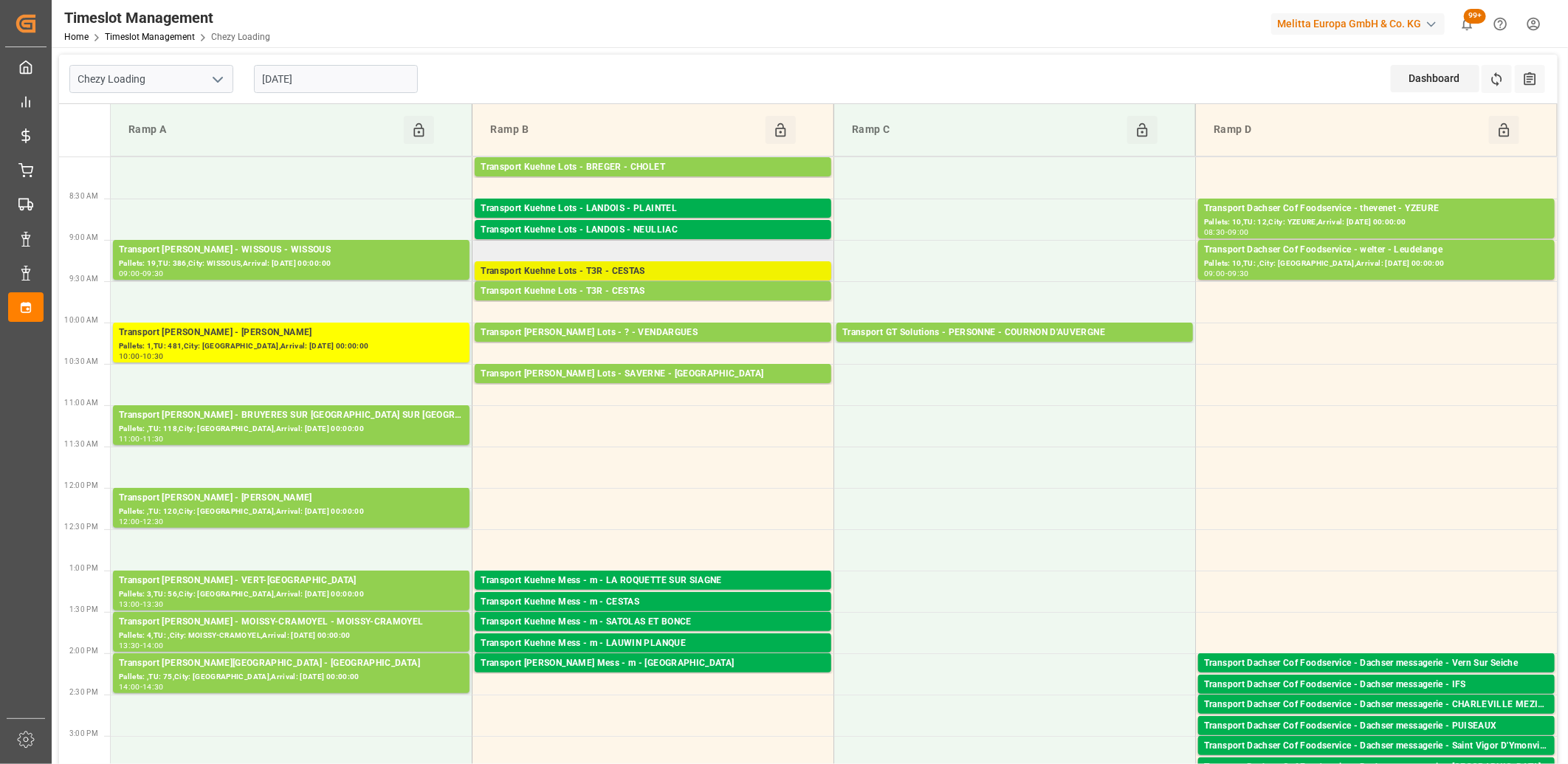
click at [609, 267] on div "Transport Kuehne Lots - T3R - CESTAS" at bounding box center [653, 272] width 344 height 15
click at [327, 70] on input "[DATE]" at bounding box center [336, 79] width 164 height 28
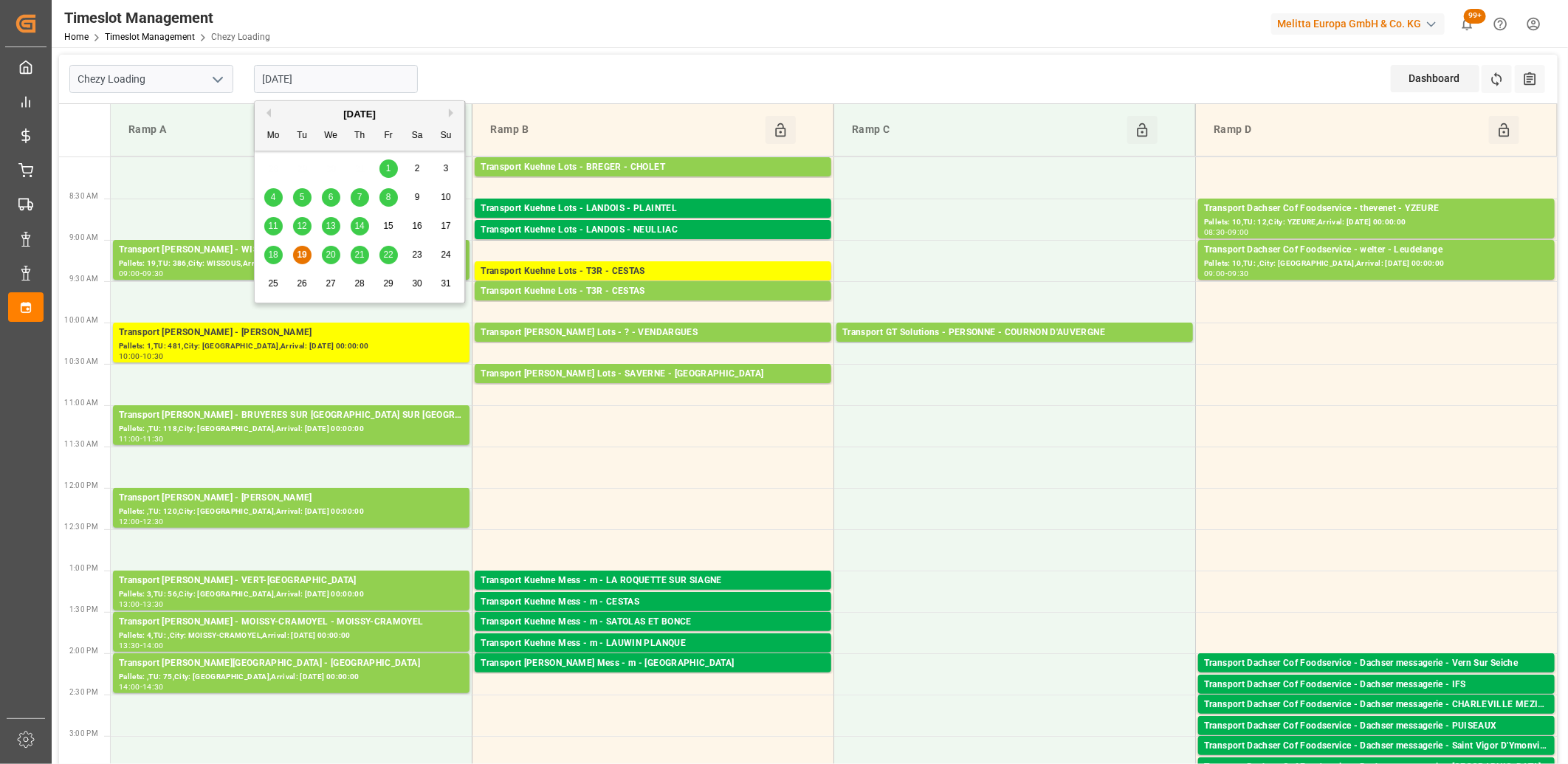
click at [328, 259] on span "20" at bounding box center [330, 254] width 9 height 10
type input "[DATE]"
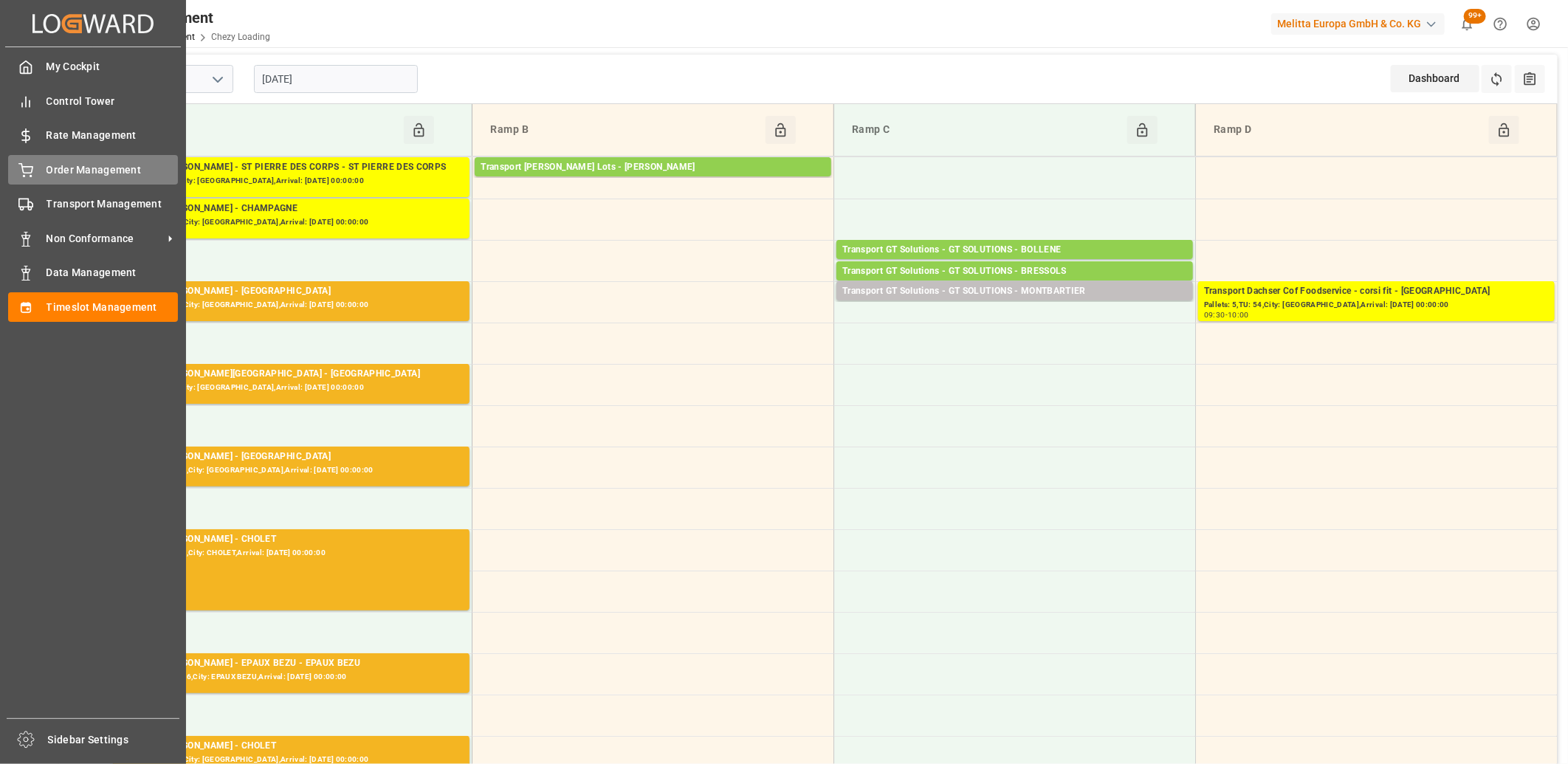
click at [37, 176] on div "Order Management Order Management" at bounding box center [93, 168] width 169 height 29
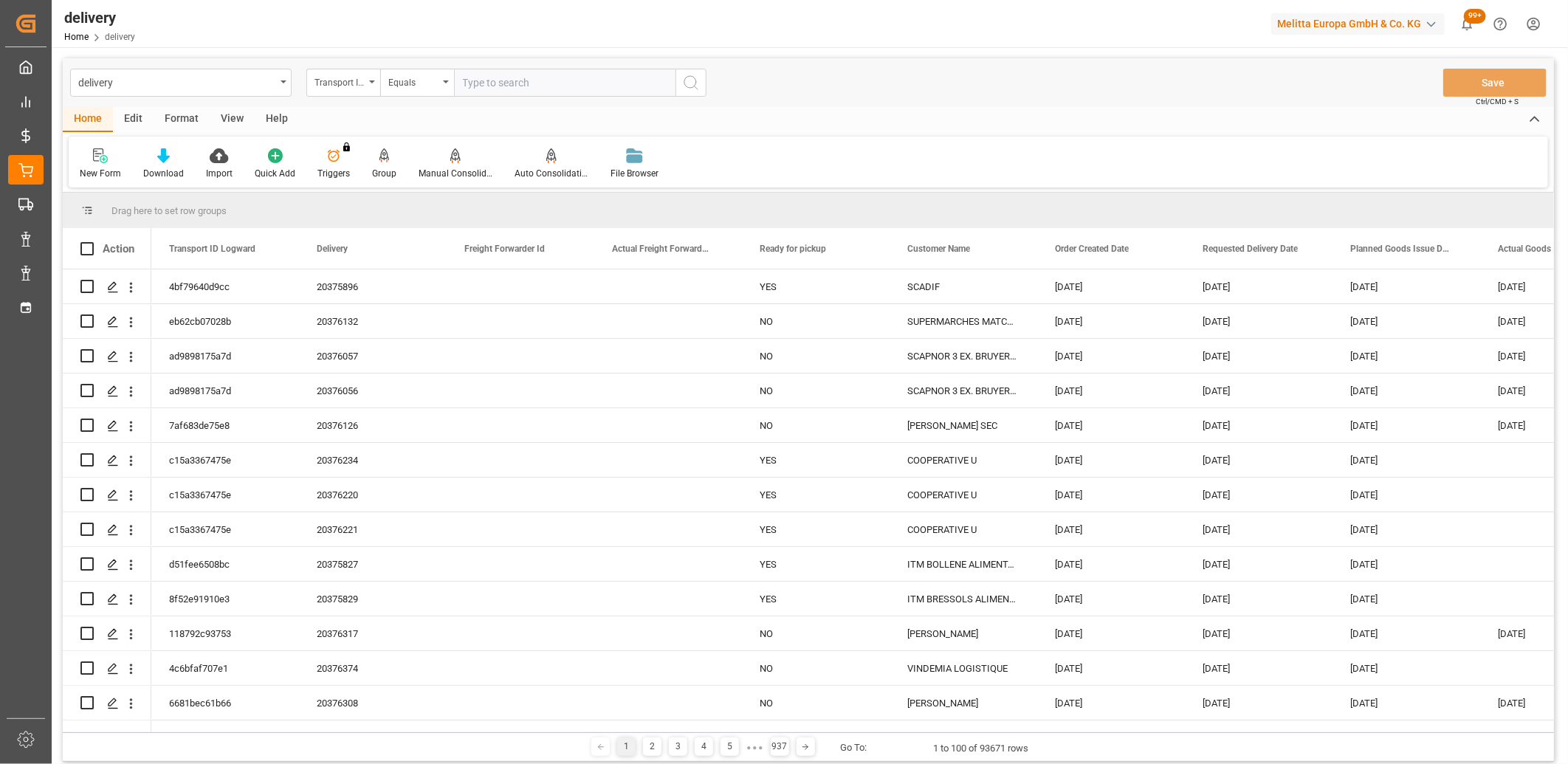
click at [379, 161] on icon at bounding box center [384, 156] width 10 height 15
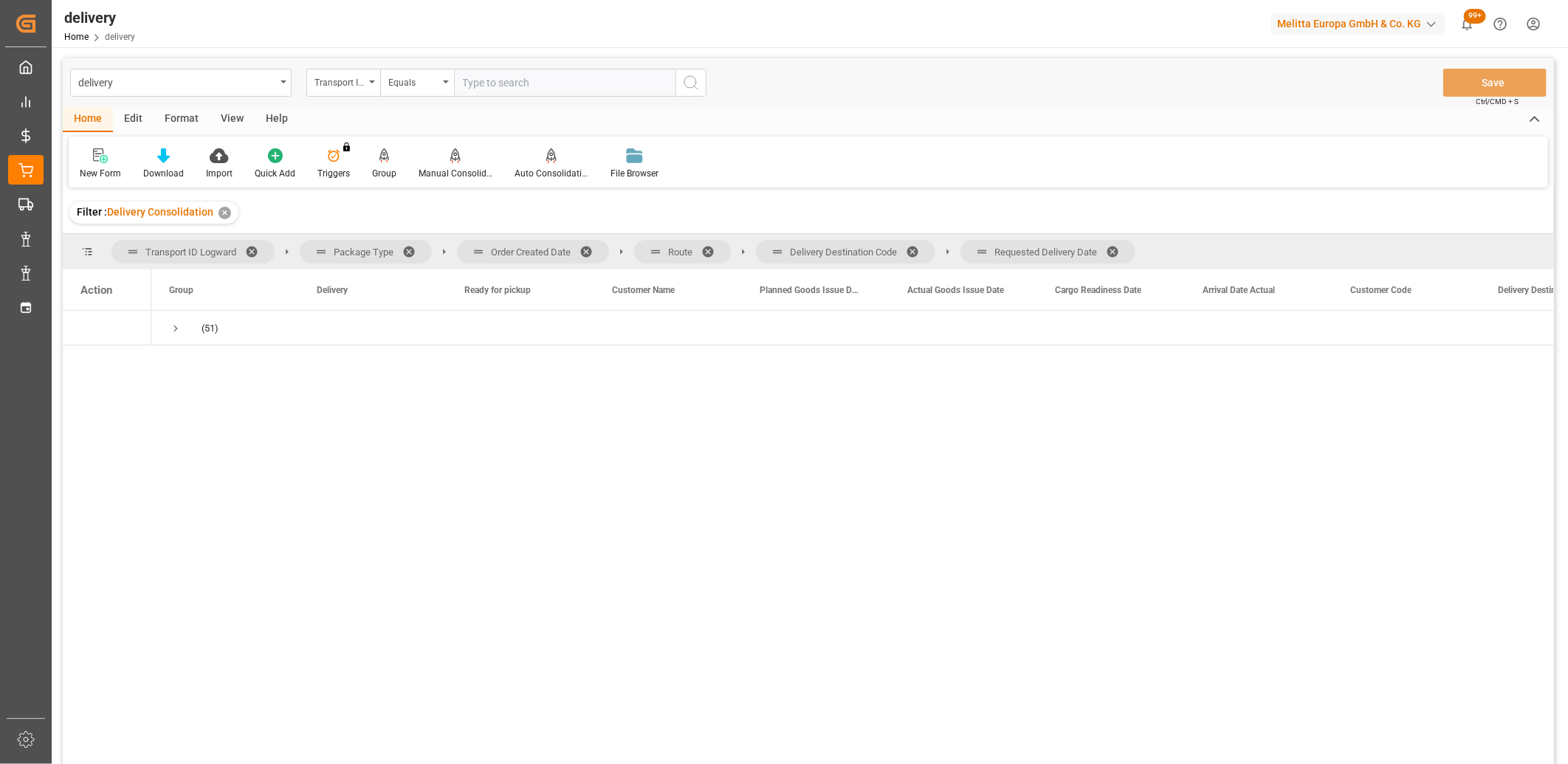
click at [1120, 249] on span at bounding box center [1118, 251] width 24 height 13
click at [917, 249] on span at bounding box center [918, 251] width 24 height 13
click at [709, 248] on span at bounding box center [714, 251] width 24 height 13
click at [587, 248] on span at bounding box center [591, 251] width 24 height 13
click at [177, 323] on span "Press SPACE to select this row." at bounding box center [176, 328] width 13 height 13
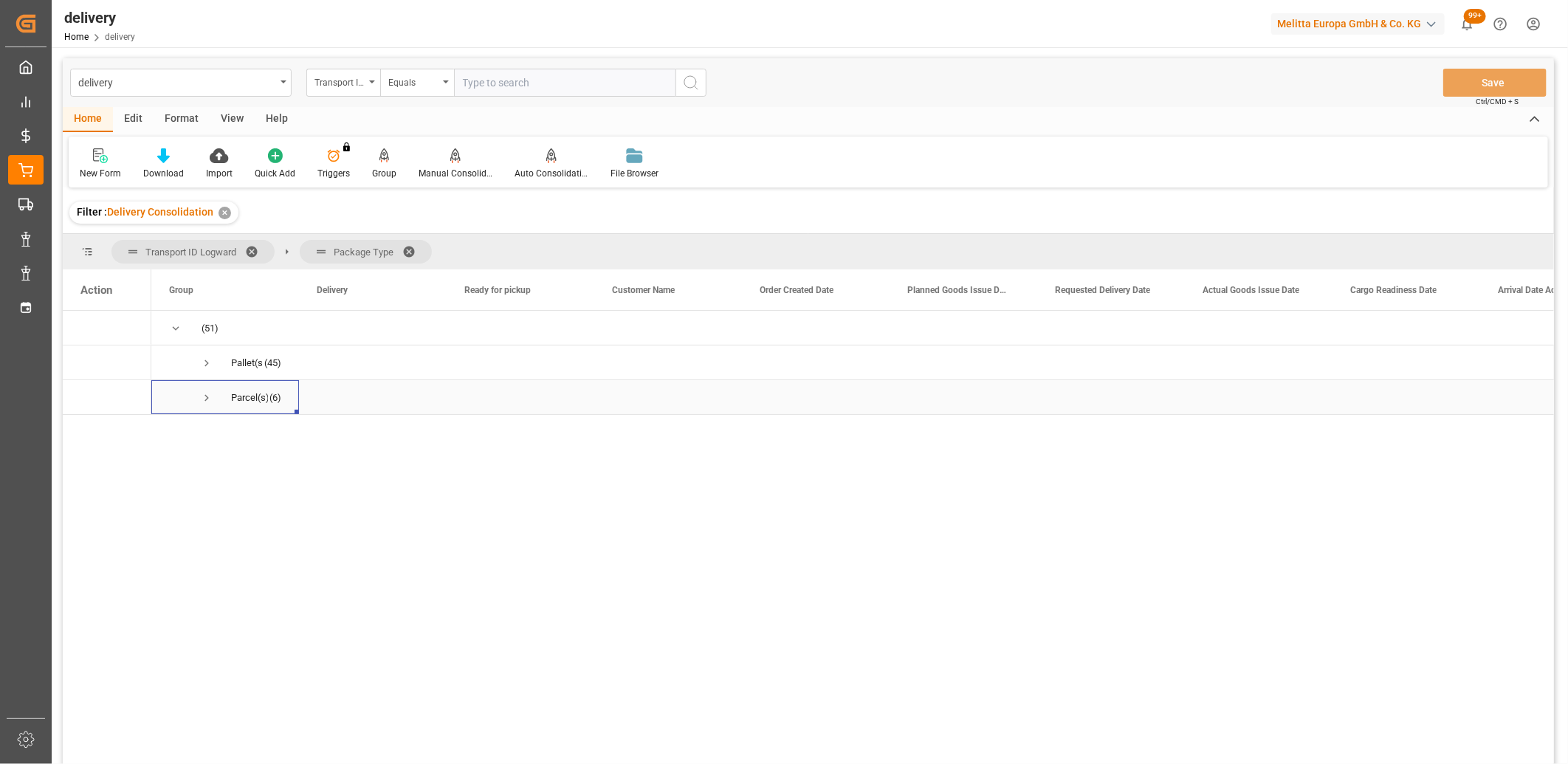
click at [209, 397] on span "Press SPACE to select this row." at bounding box center [206, 398] width 13 height 13
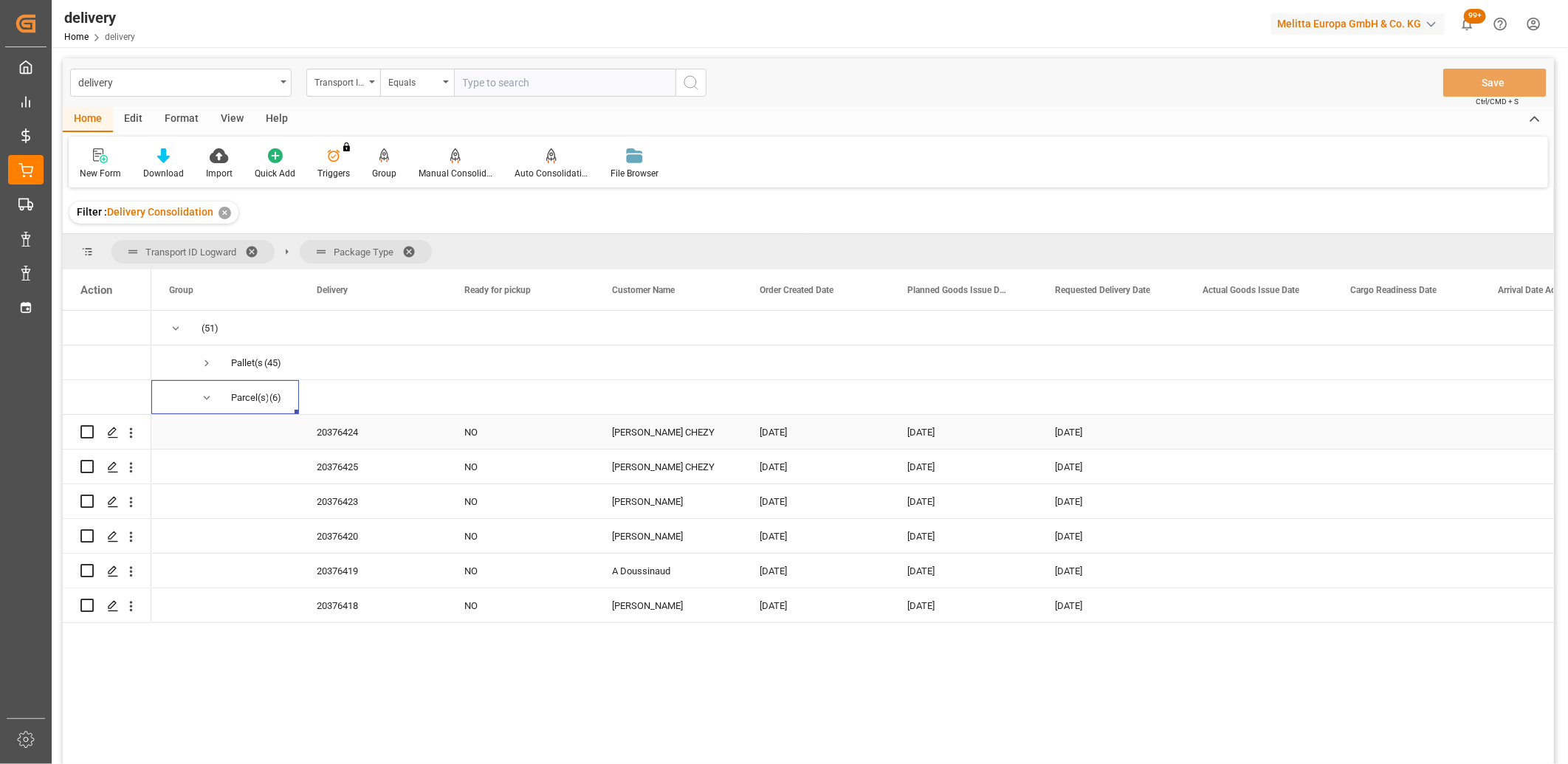
click at [85, 429] on input "Press Space to toggle row selection (unchecked)" at bounding box center [87, 432] width 13 height 13
checkbox input "true"
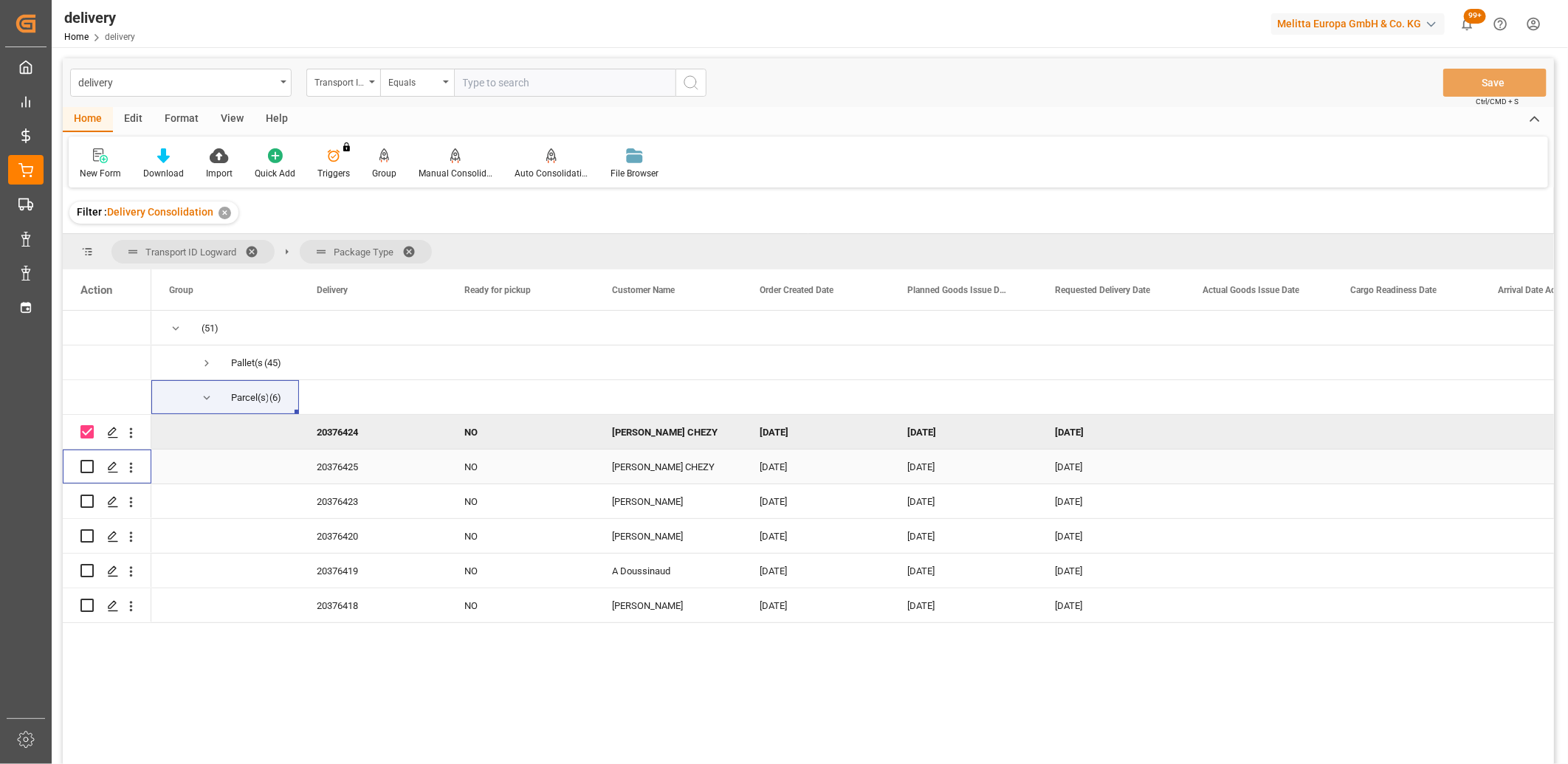
click at [85, 463] on input "Press Space to toggle row selection (unchecked)" at bounding box center [87, 466] width 13 height 13
checkbox input "true"
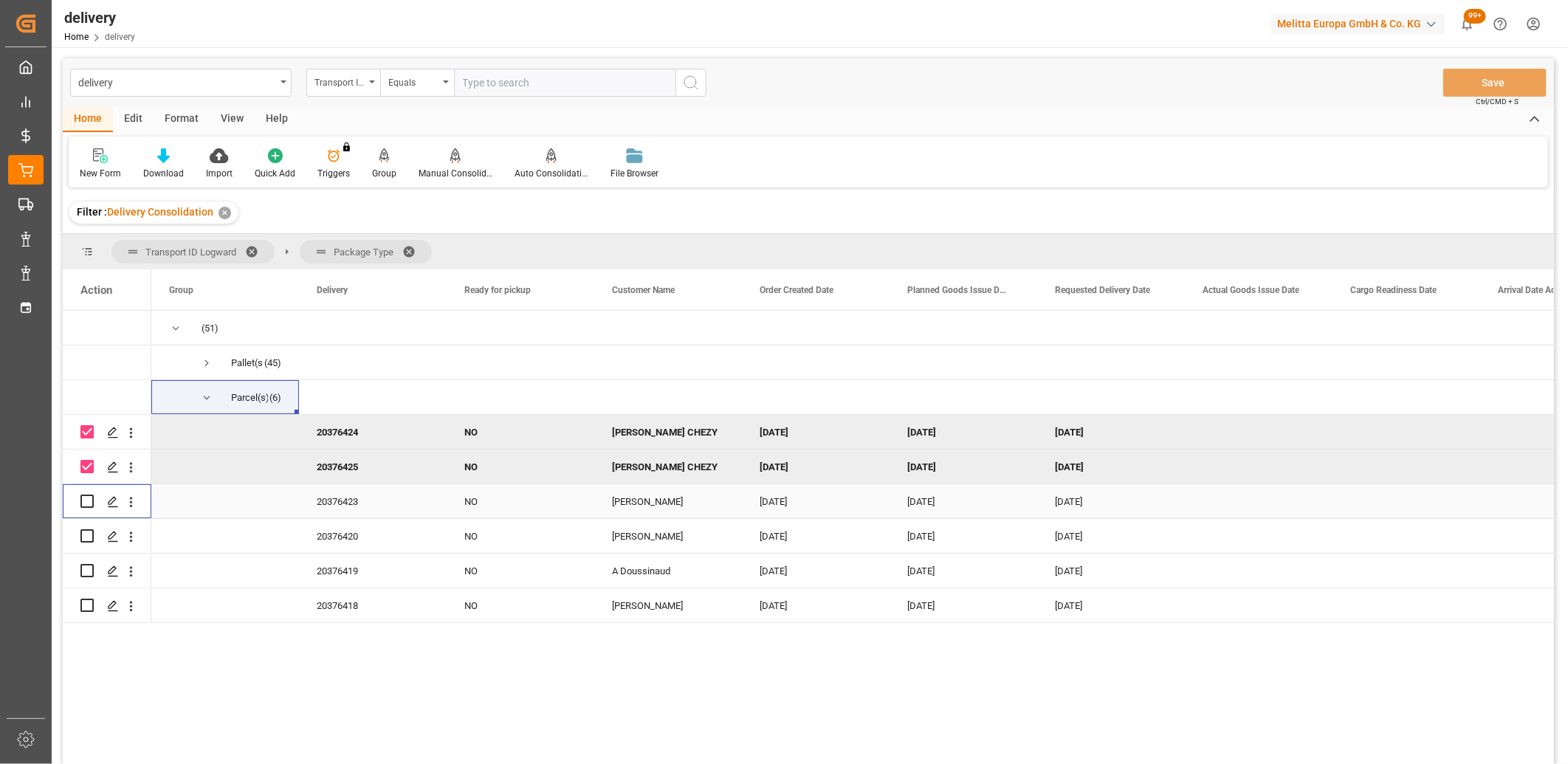
click at [87, 503] on input "Press Space to toggle row selection (unchecked)" at bounding box center [87, 501] width 13 height 13
checkbox input "true"
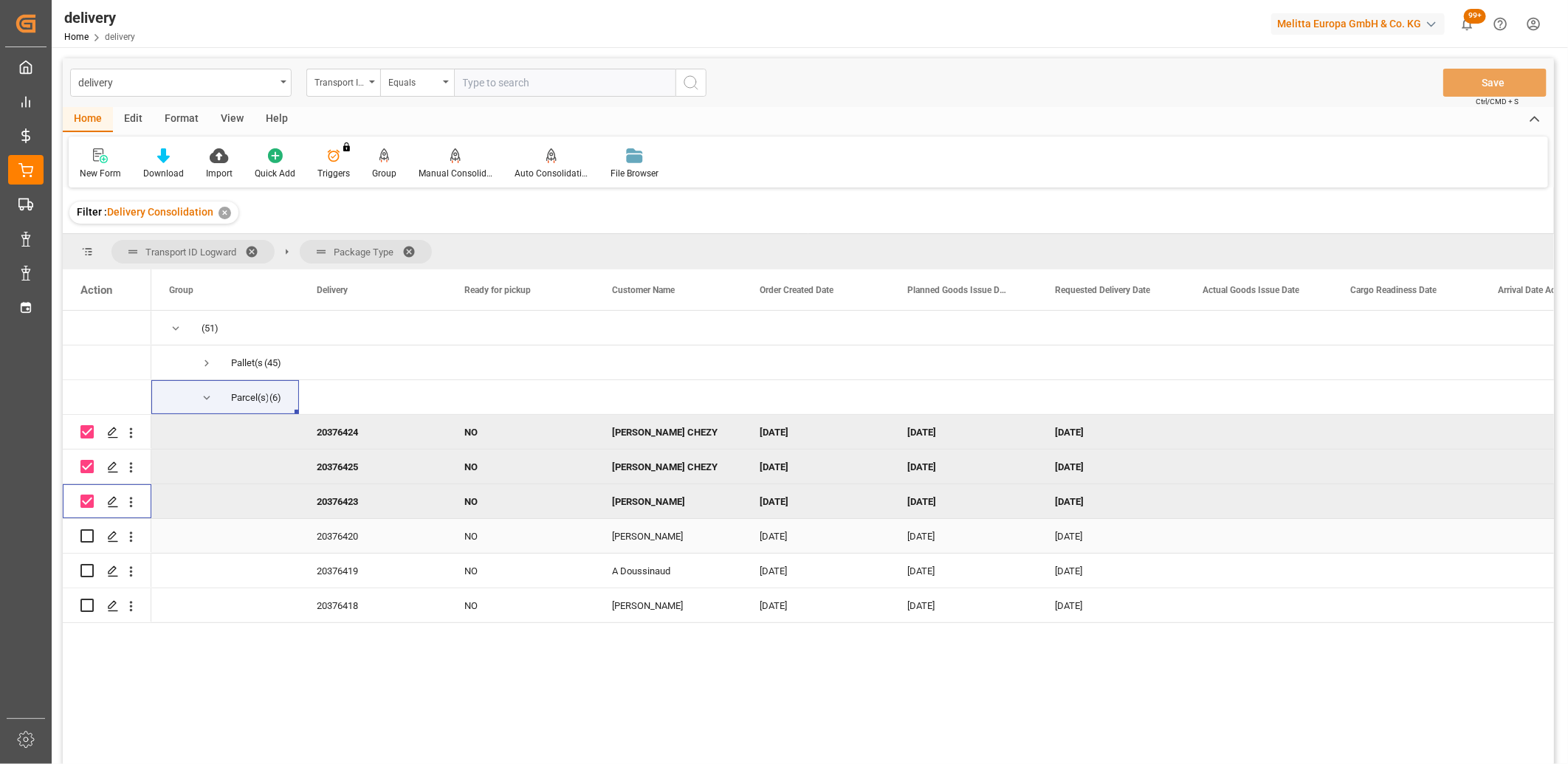
click at [86, 530] on input "Press Space to toggle row selection (unchecked)" at bounding box center [87, 536] width 13 height 13
checkbox input "true"
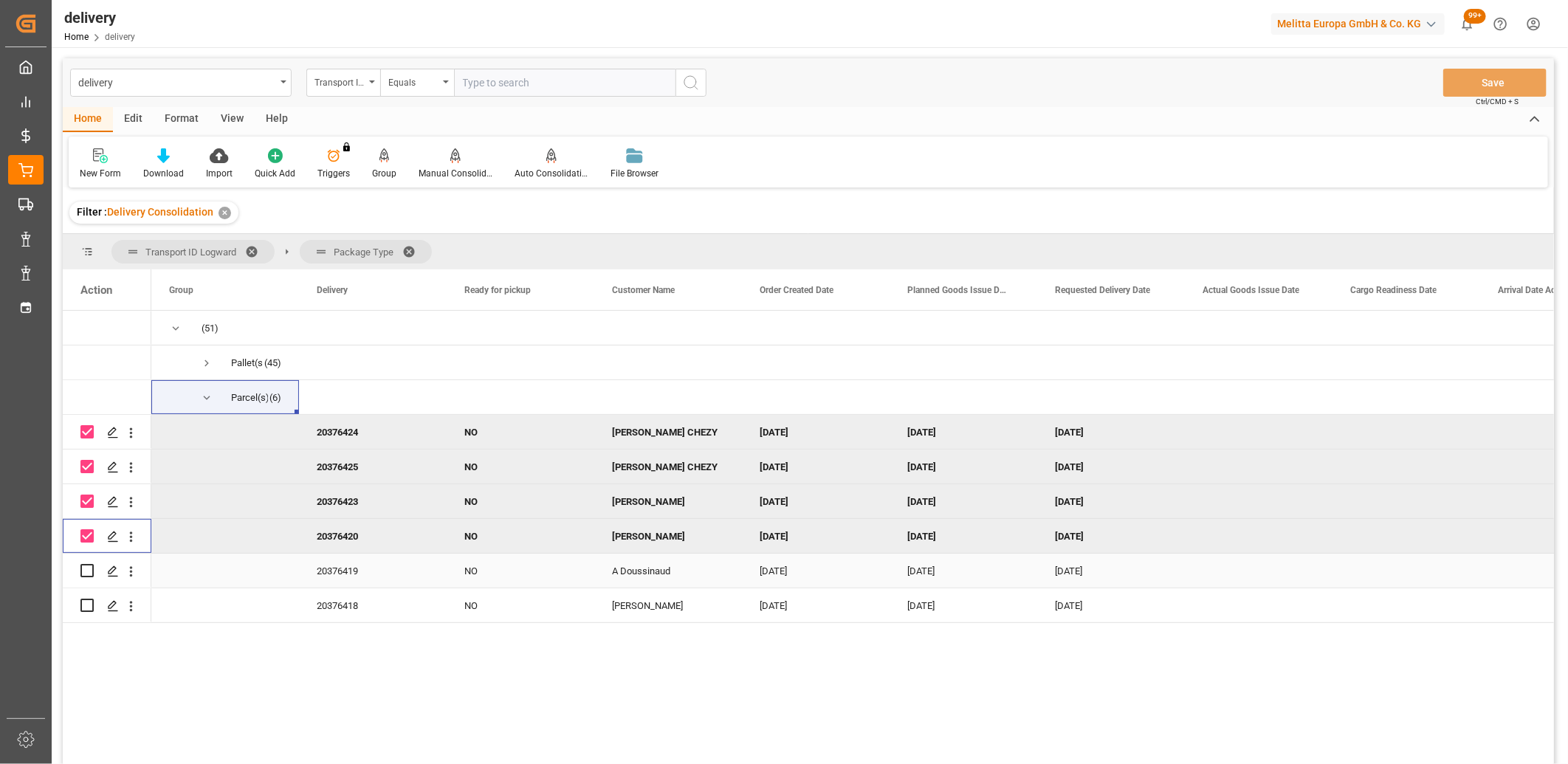
click at [88, 561] on div "Press SPACE to select this row." at bounding box center [87, 570] width 13 height 34
click at [87, 567] on input "Press Space to toggle row selection (unchecked)" at bounding box center [87, 570] width 13 height 13
checkbox input "true"
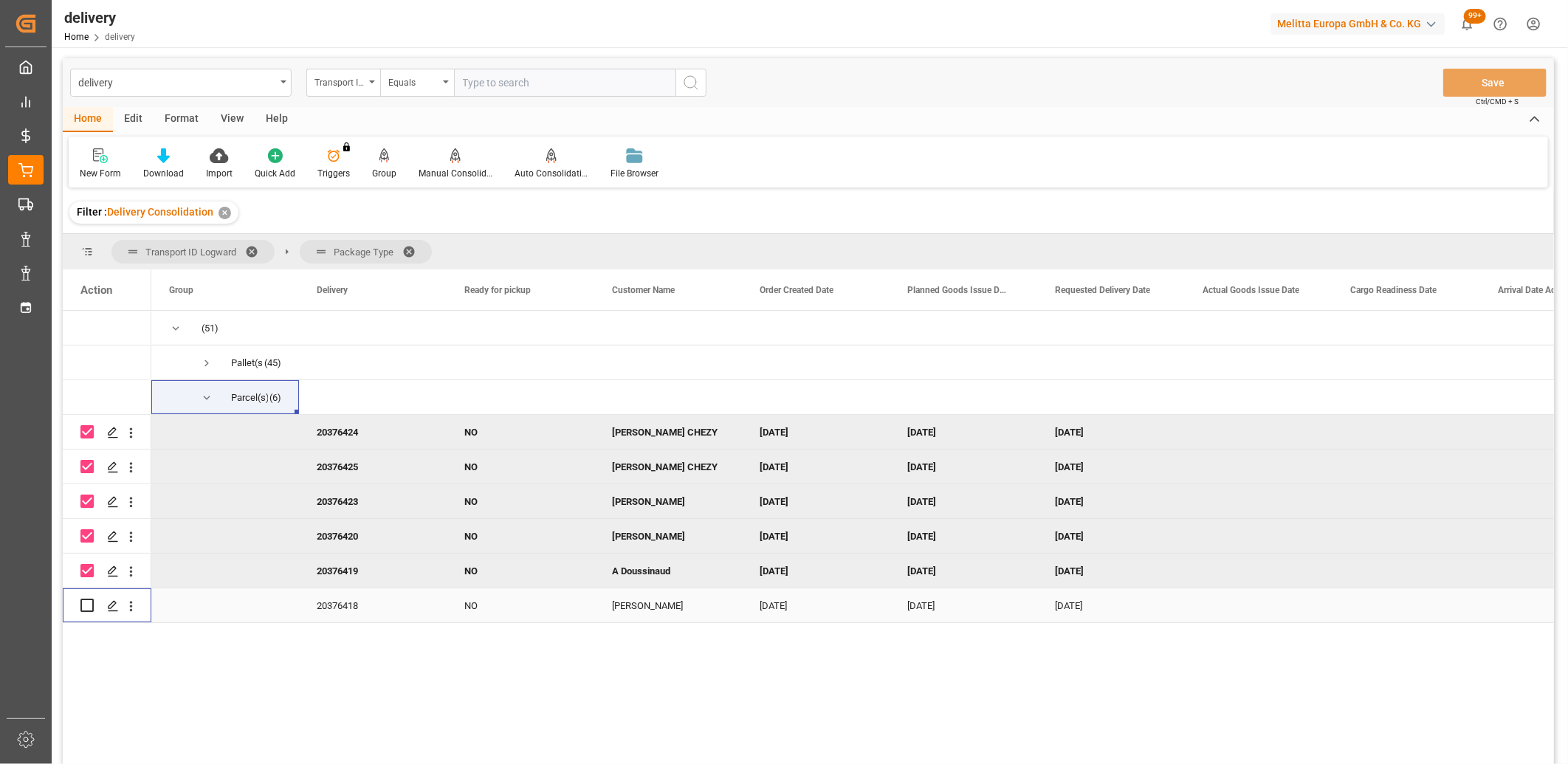
click at [91, 600] on input "Press Space to toggle row selection (unchecked)" at bounding box center [87, 605] width 13 height 13
checkbox input "true"
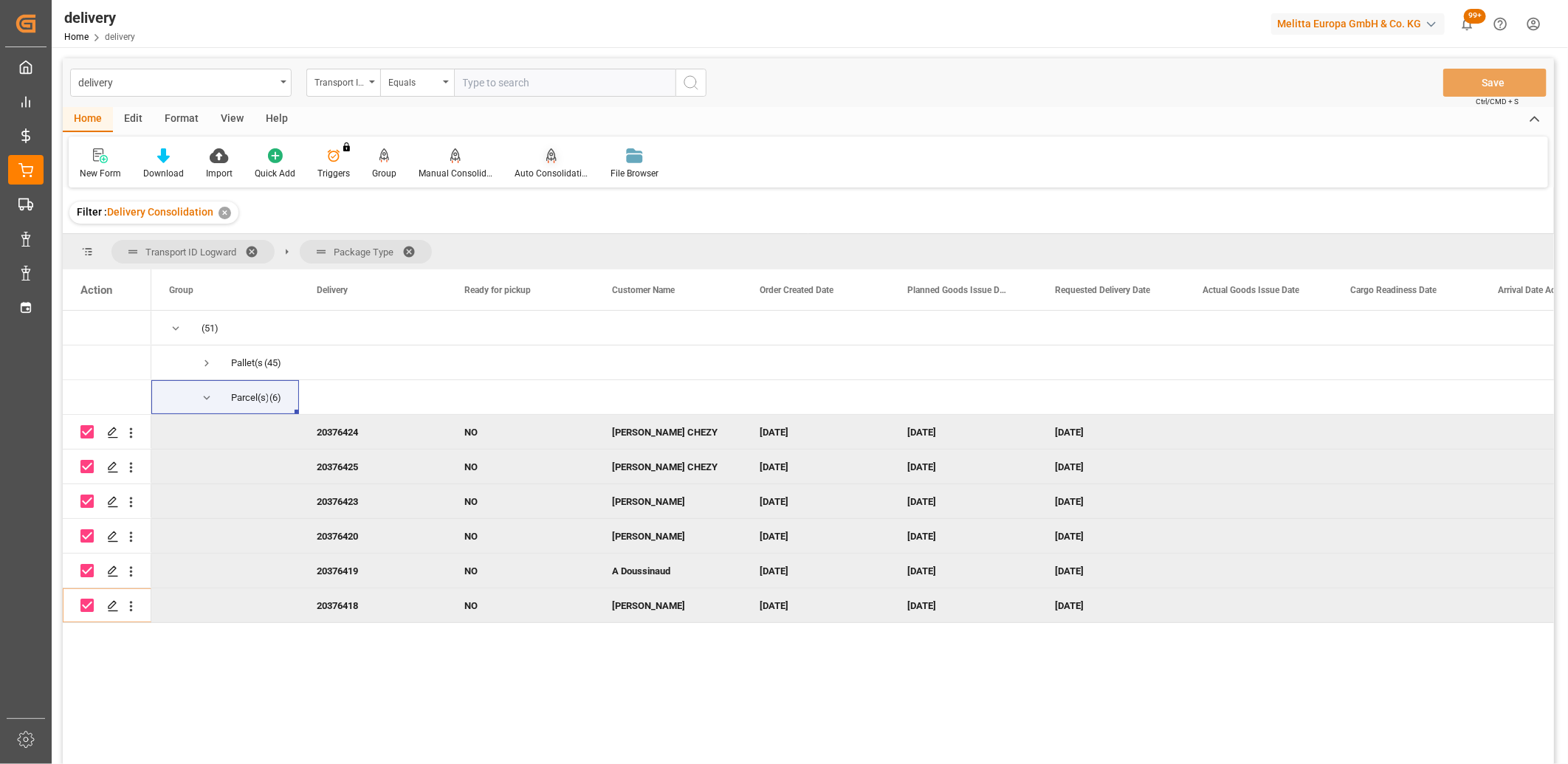
click at [548, 158] on icon at bounding box center [551, 155] width 10 height 13
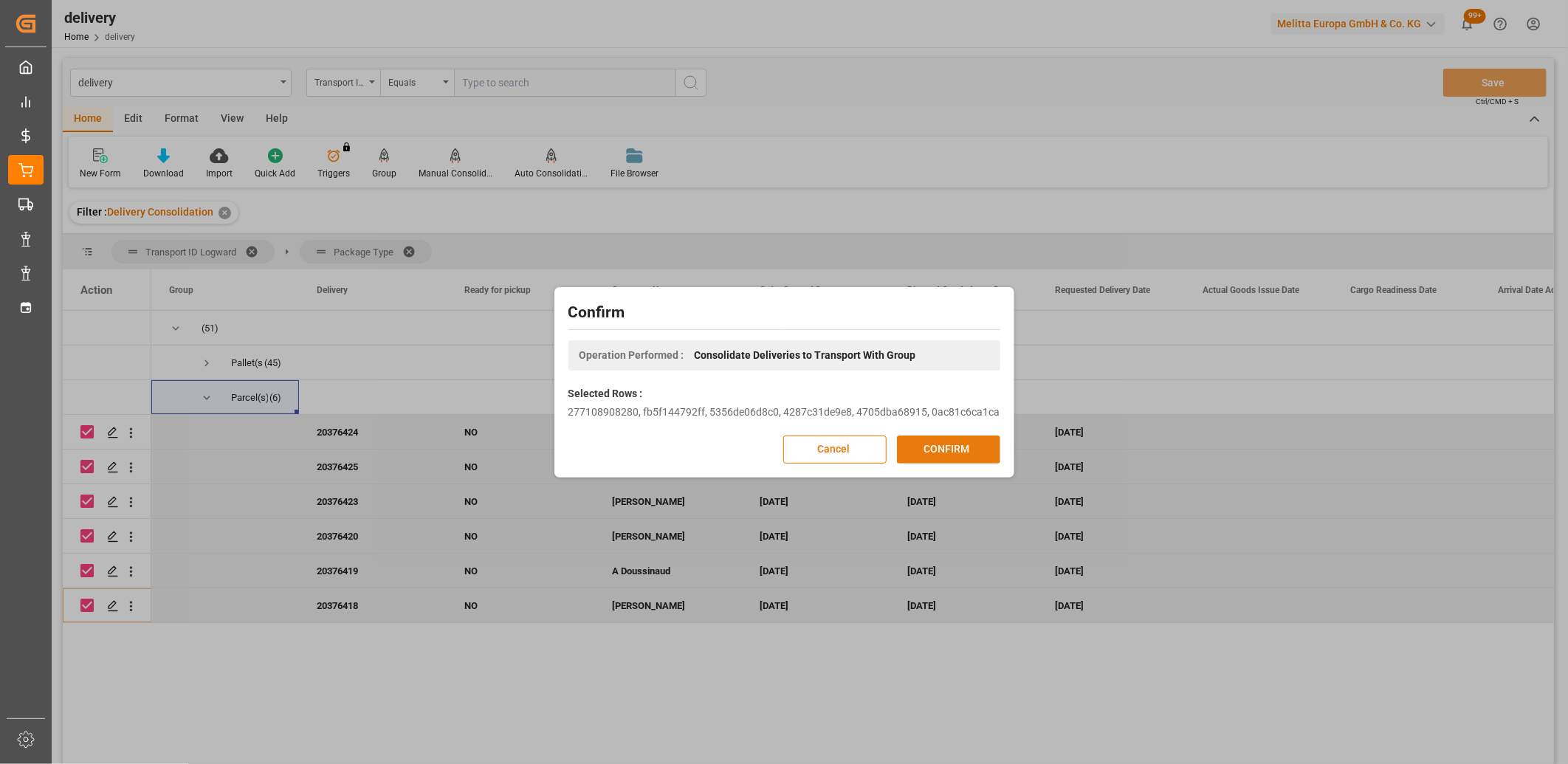
click at [952, 448] on button "CONFIRM" at bounding box center [948, 449] width 103 height 28
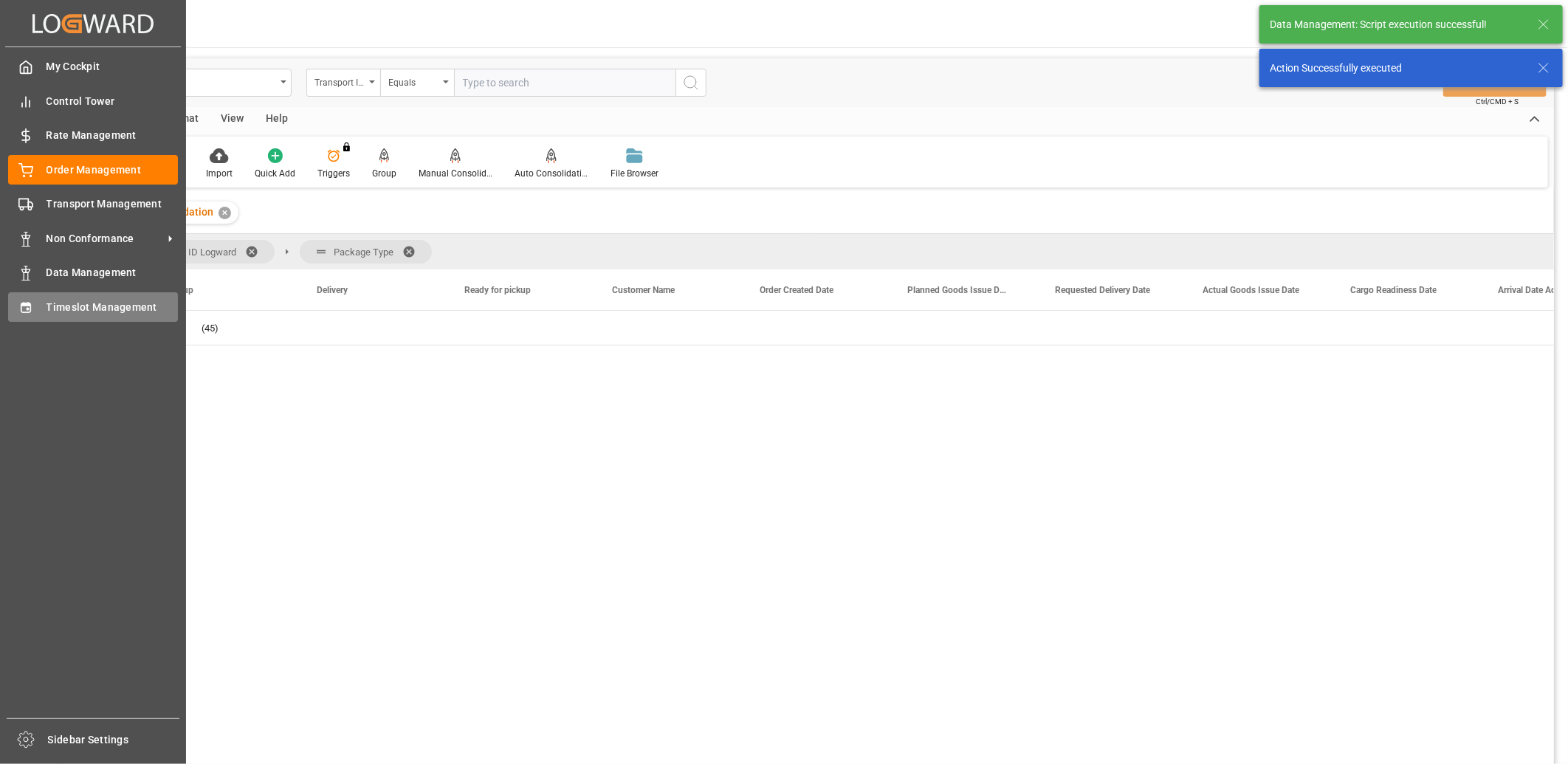
click at [35, 310] on div "Timeslot Management Timeslot Management" at bounding box center [93, 306] width 169 height 29
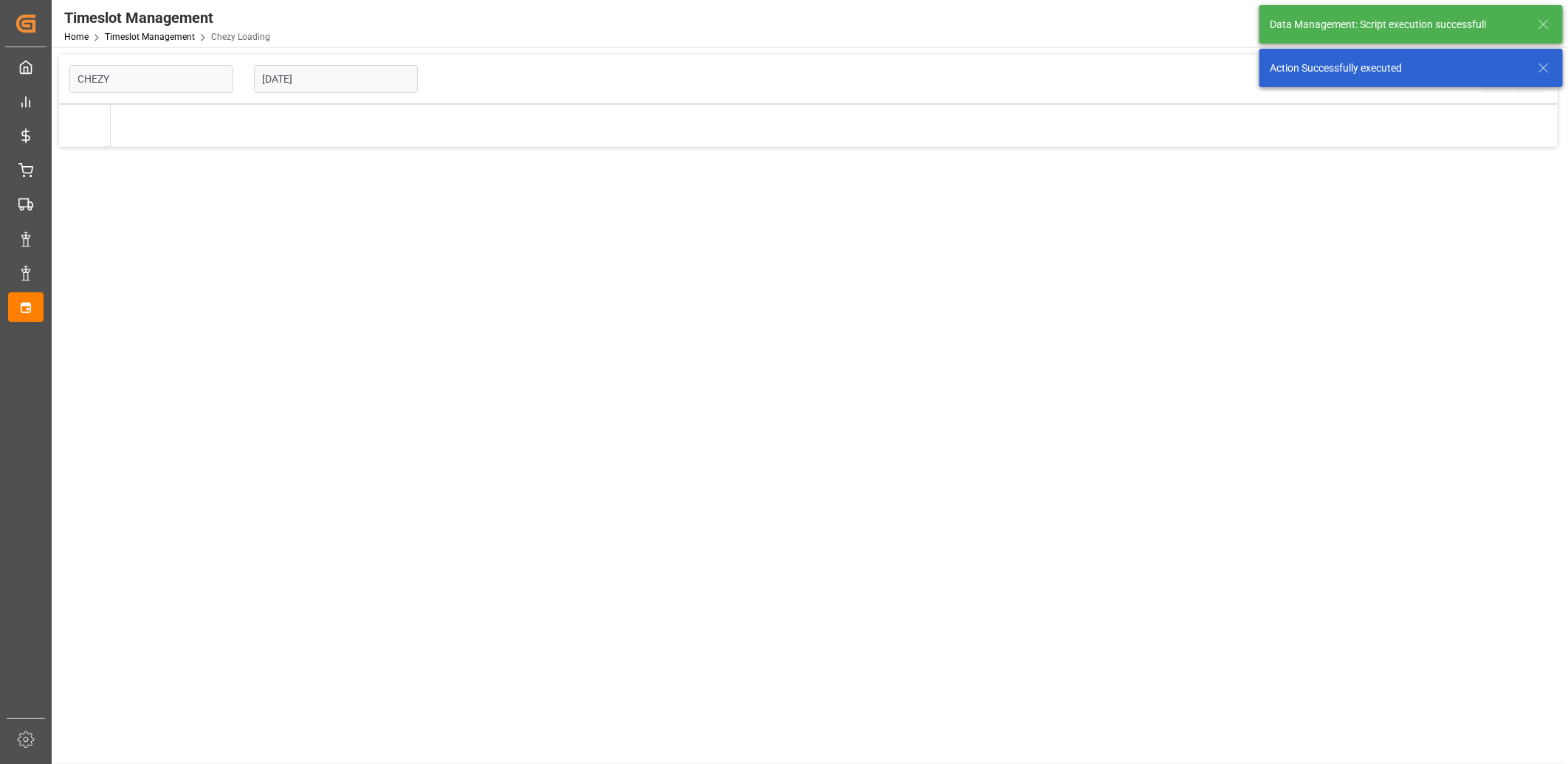
type input "Chezy Loading"
